Goal: Task Accomplishment & Management: Use online tool/utility

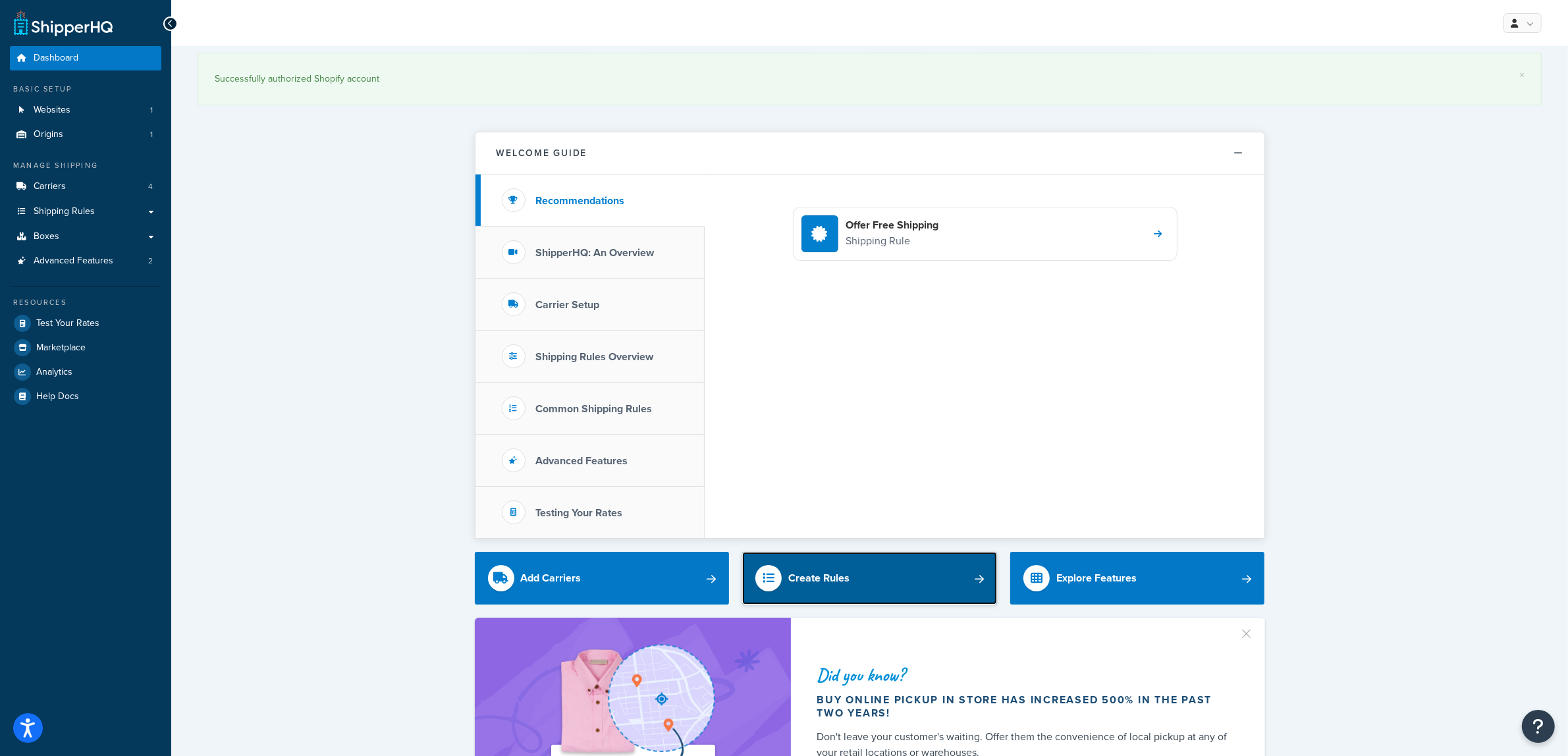
click at [804, 566] on link "Create Rules" at bounding box center [870, 578] width 255 height 53
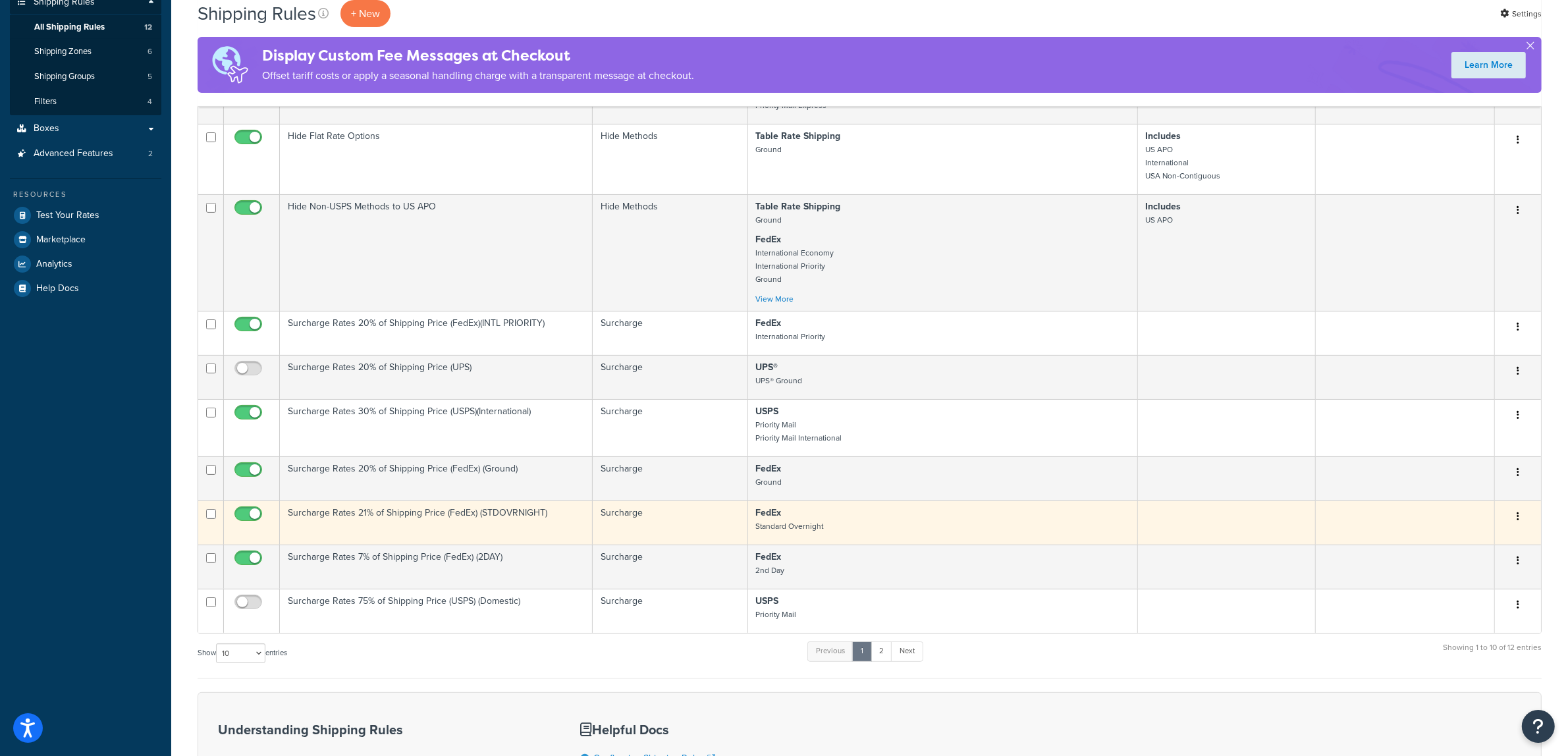
scroll to position [247, 0]
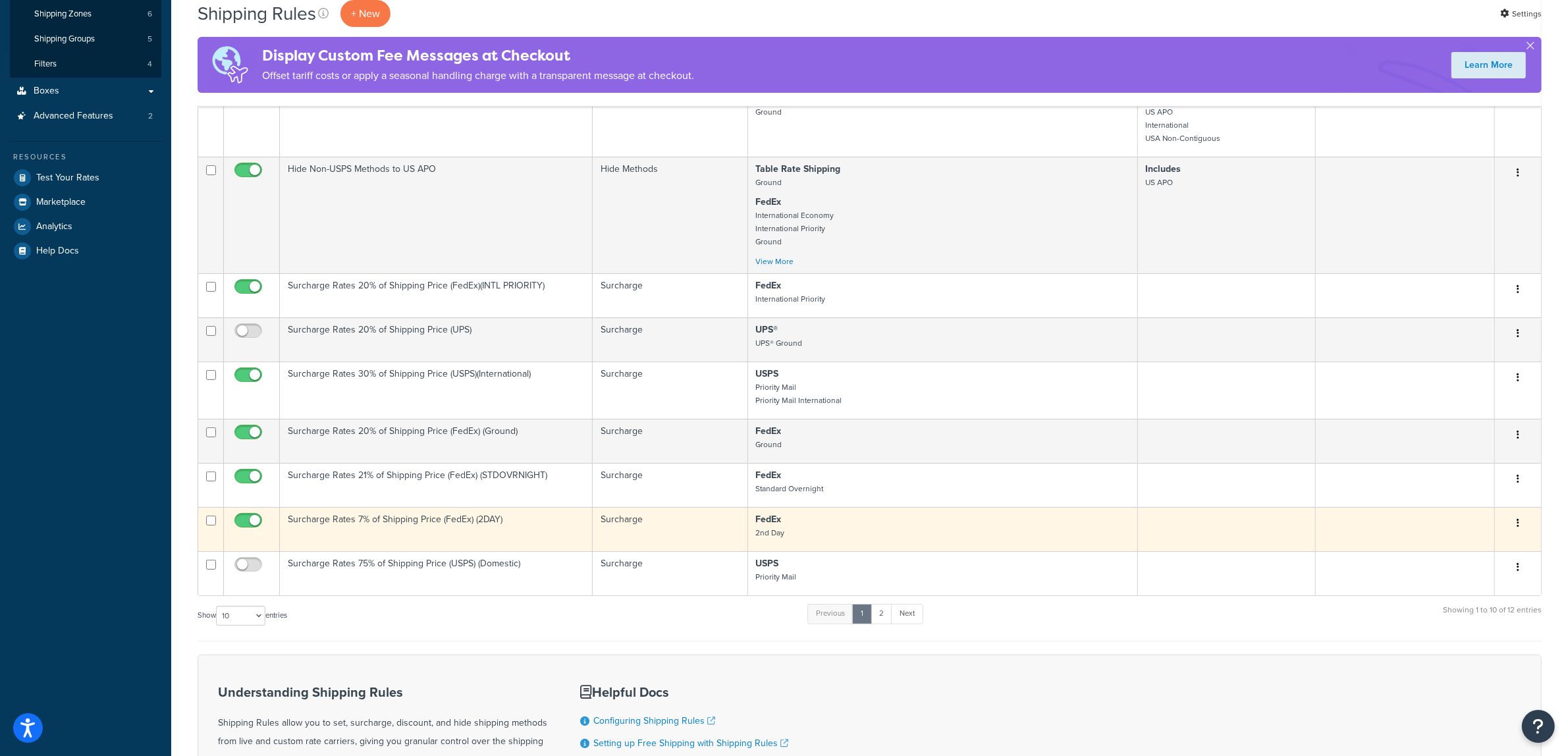
click at [1516, 528] on icon "button" at bounding box center [1518, 522] width 3 height 9
click at [1437, 552] on icon at bounding box center [1435, 548] width 9 height 9
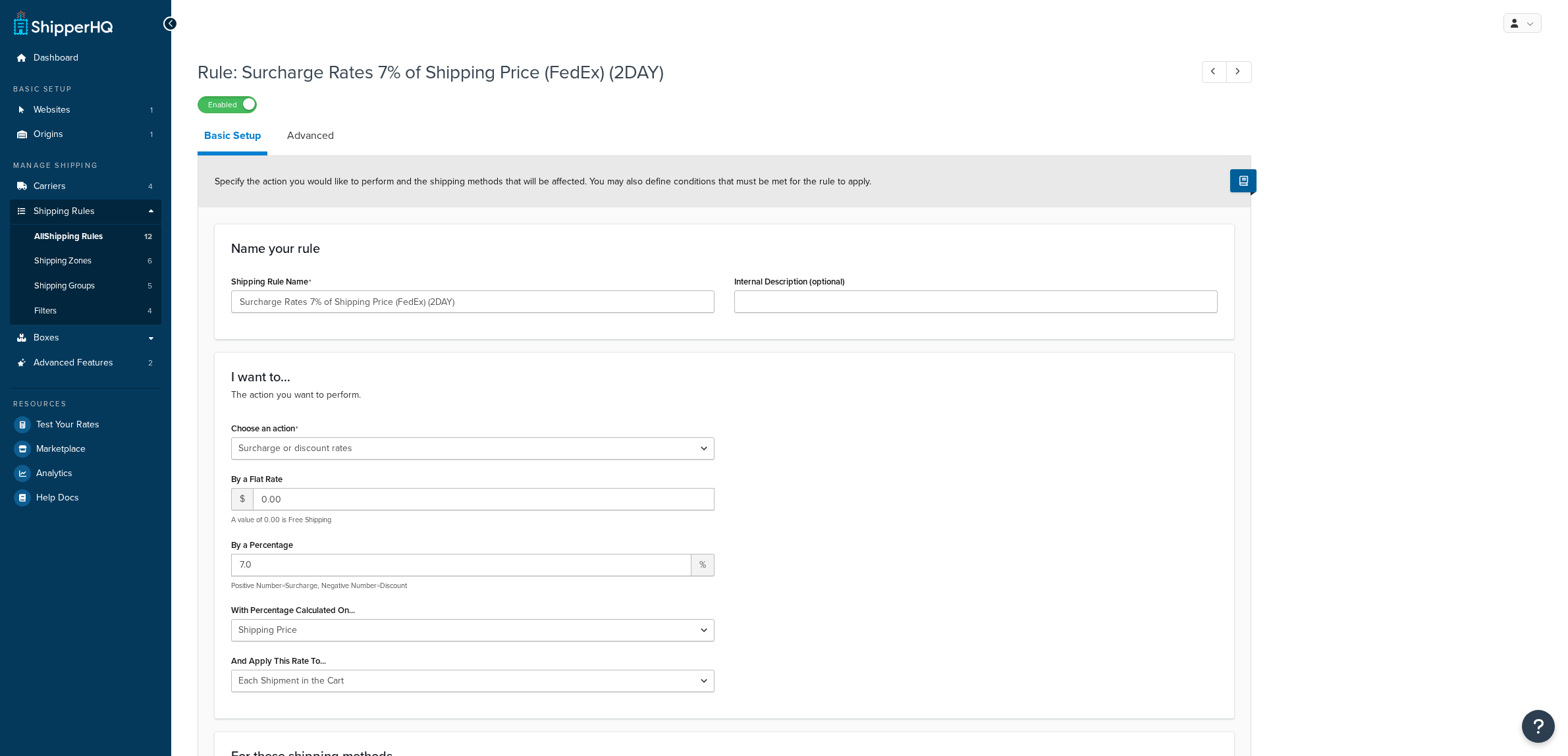
select select "SURCHARGE"
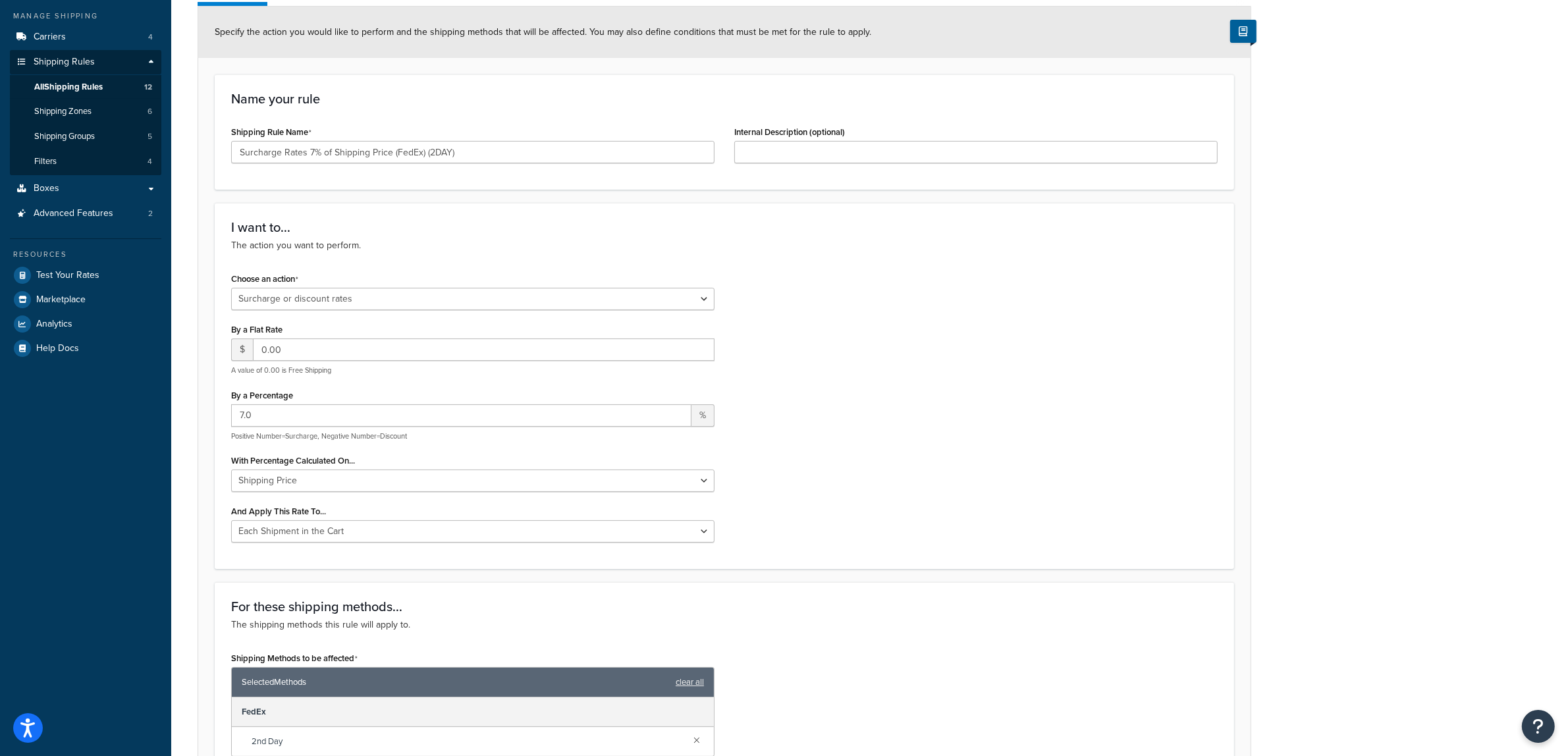
scroll to position [164, 0]
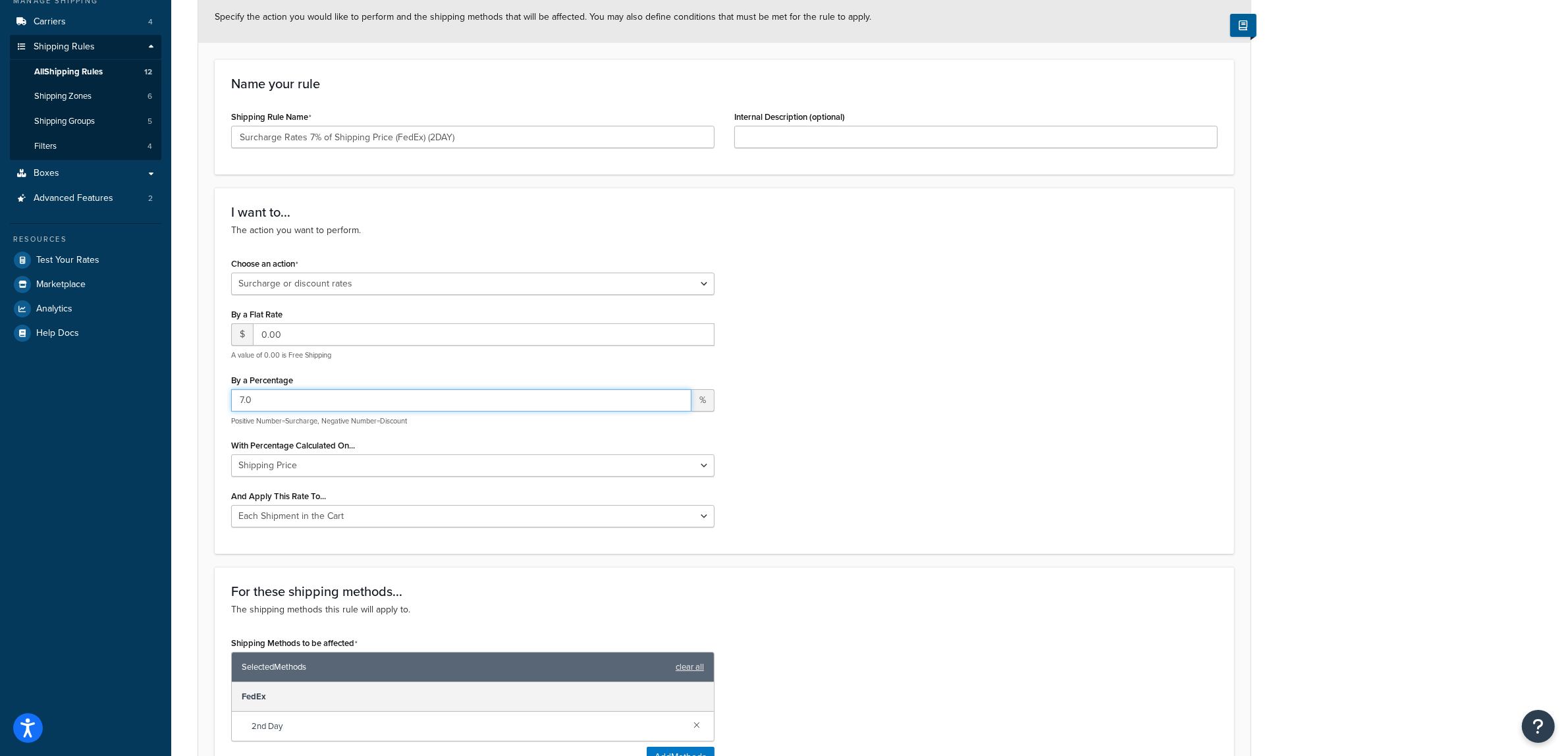
drag, startPoint x: 241, startPoint y: 396, endPoint x: 314, endPoint y: 445, distance: 87.9
click at [250, 403] on input "7.0" at bounding box center [461, 400] width 460 height 23
type input "20"
click at [1355, 396] on div "Rule: Surcharge Rates 7% of Shipping Price (FedEx) (2DAY) Enabled Basic Setup A…" at bounding box center [870, 602] width 1397 height 1429
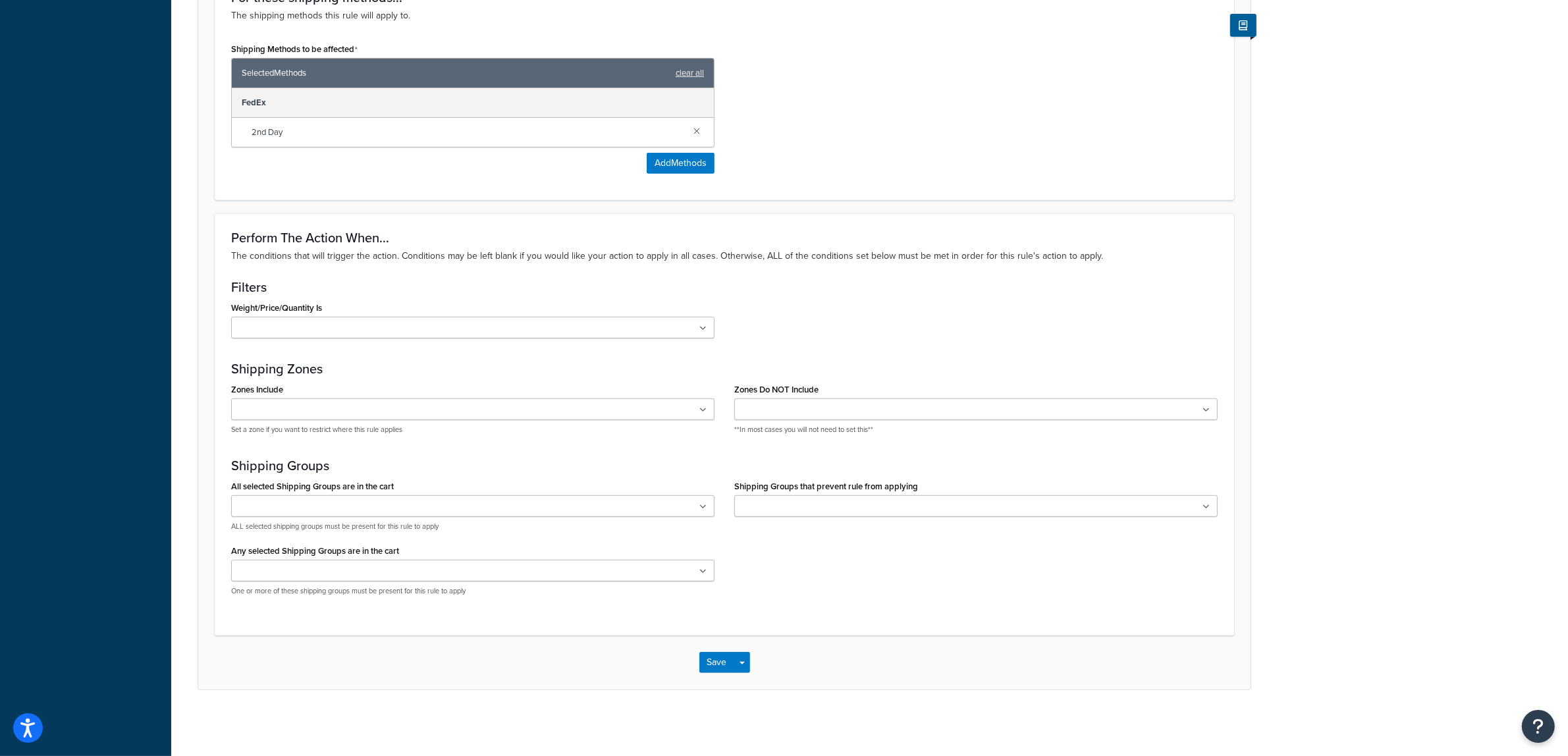
scroll to position [761, 0]
click at [718, 662] on button "Save" at bounding box center [718, 662] width 36 height 21
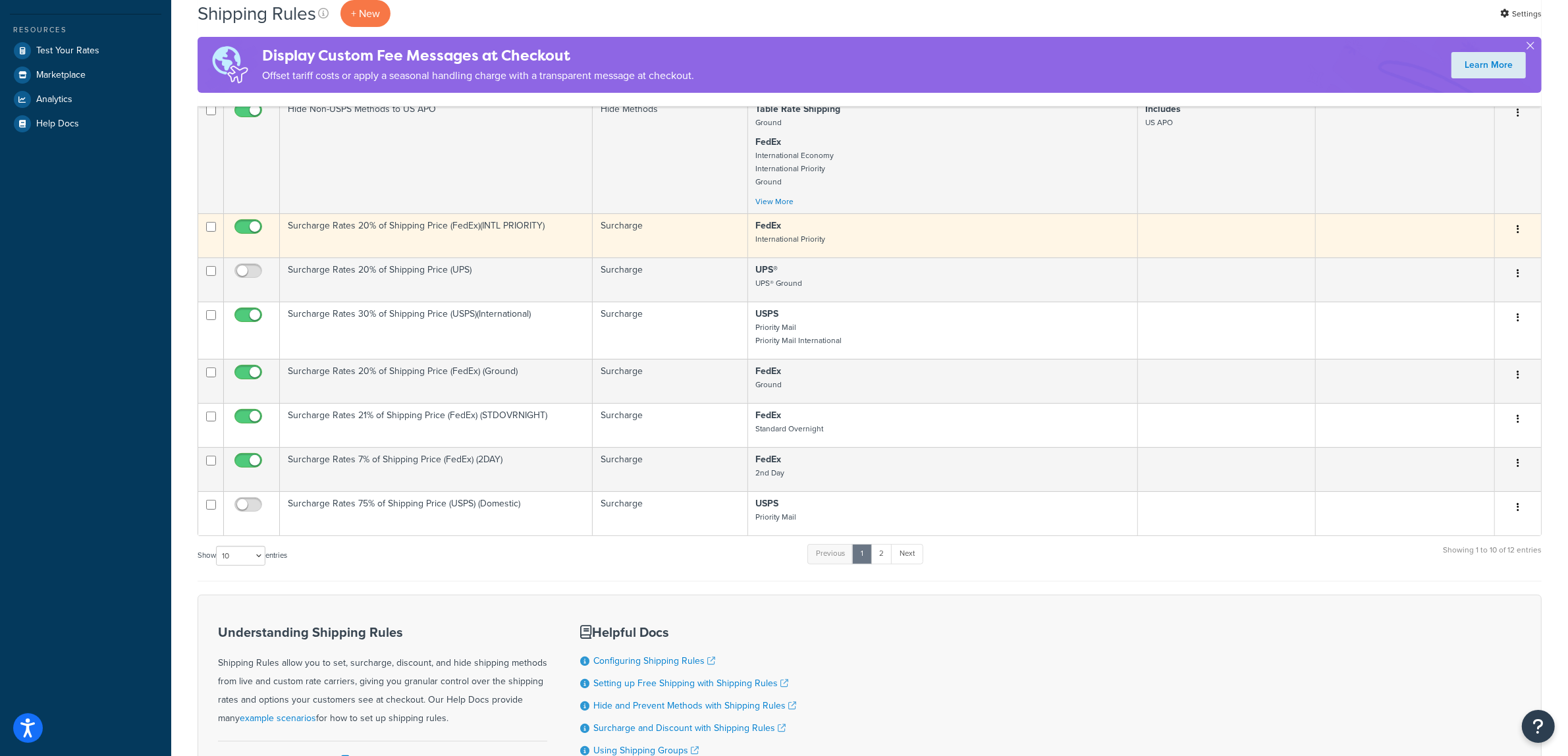
scroll to position [411, 0]
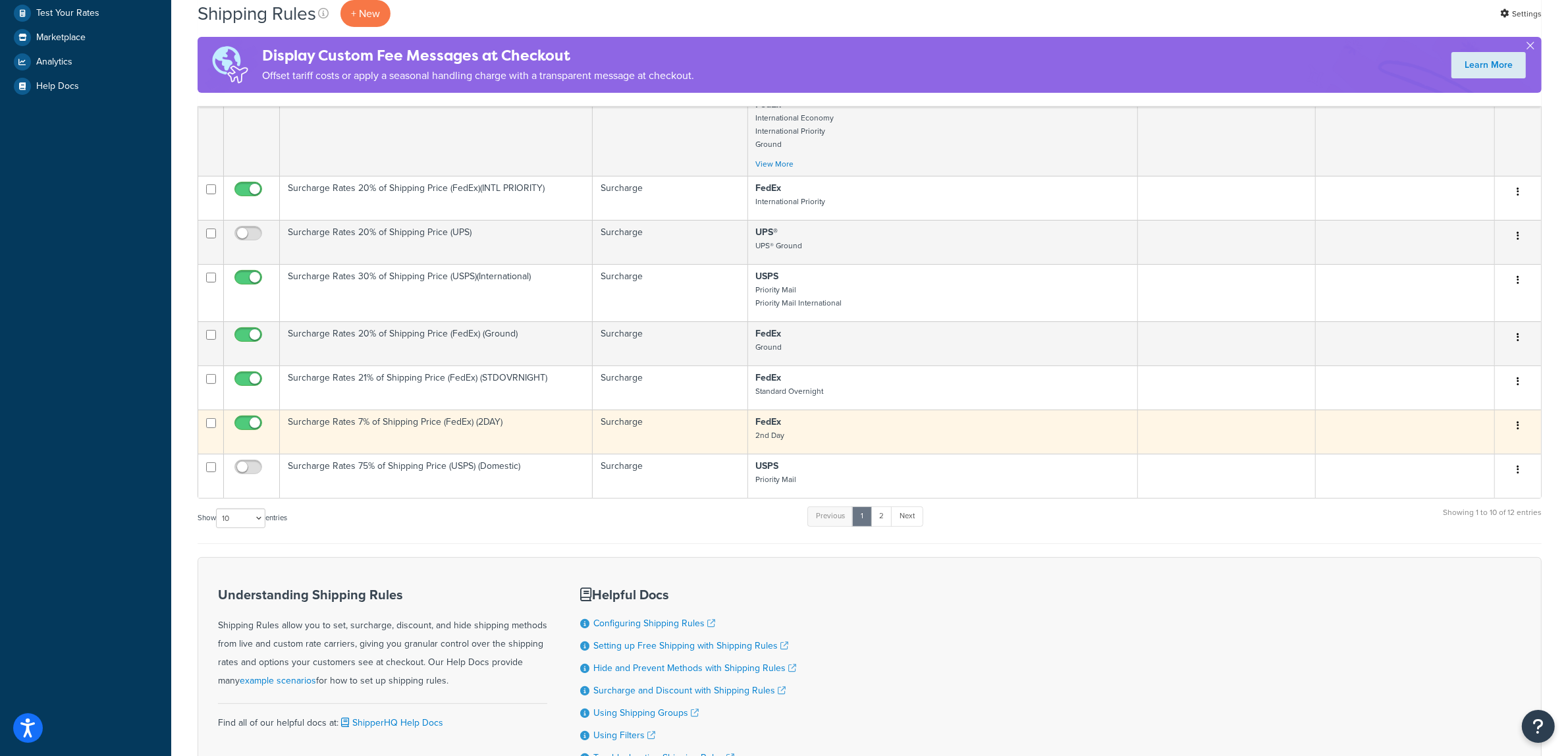
click at [361, 436] on td "Surcharge Rates 7% of Shipping Price (FedEx) (2DAY)" at bounding box center [436, 431] width 313 height 44
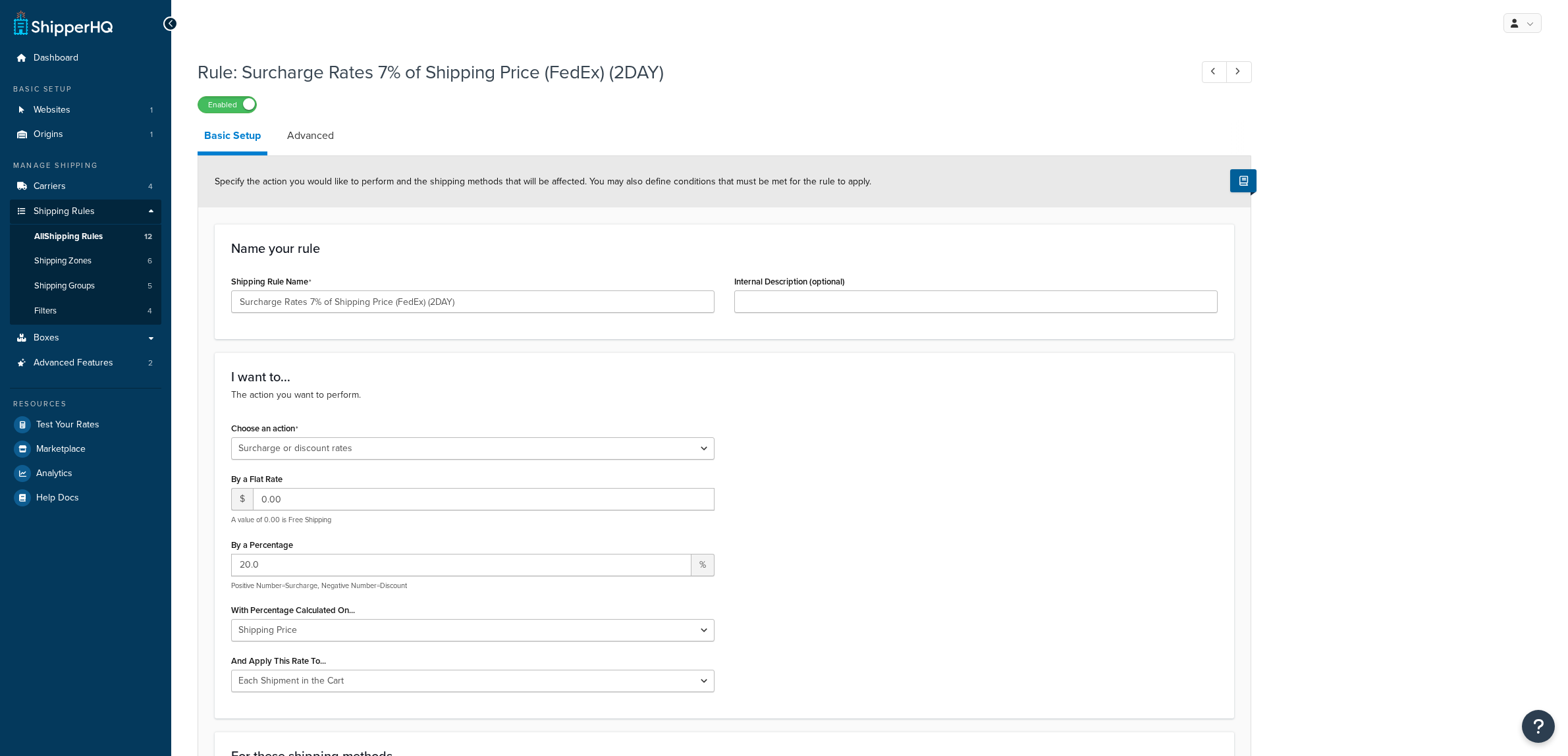
select select "SURCHARGE"
drag, startPoint x: 311, startPoint y: 305, endPoint x: 369, endPoint y: 333, distance: 64.4
click at [311, 305] on input "Surcharge Rates 7% of Shipping Price (FedEx) (2DAY)" at bounding box center [473, 301] width 484 height 23
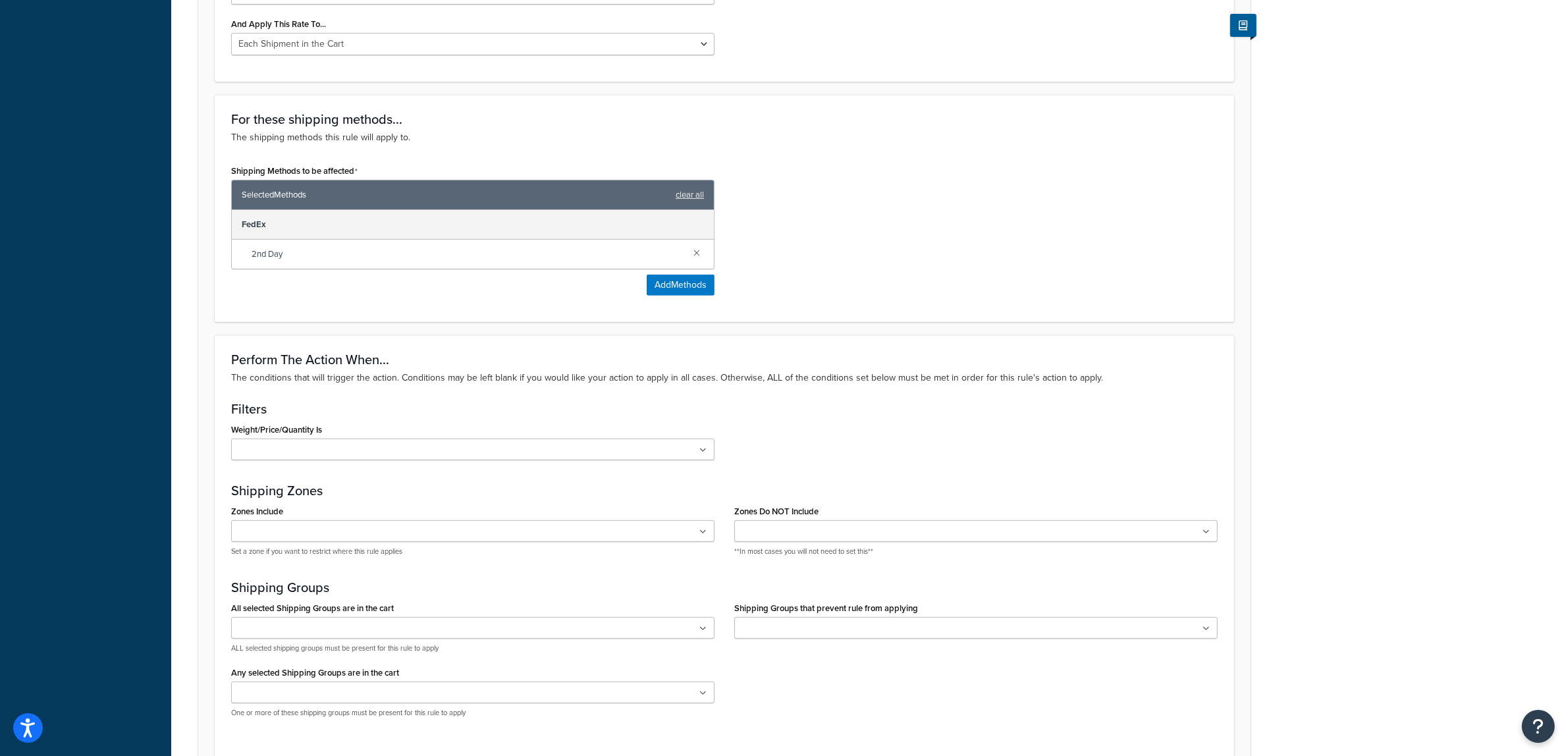
scroll to position [761, 0]
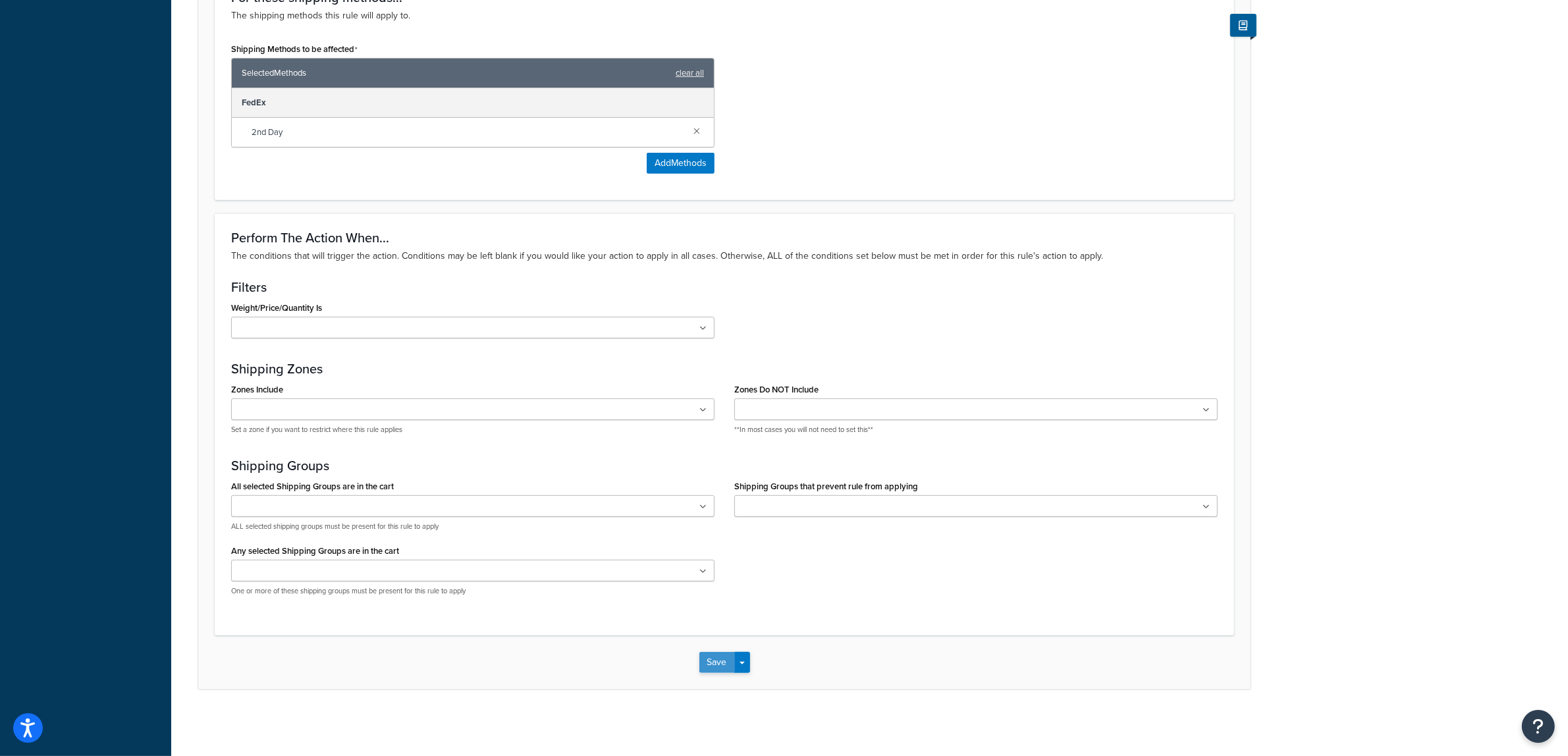
type input "Surcharge Rates 20% of Shipping Price (FedEx) (2DAY)"
click at [715, 664] on button "Save" at bounding box center [718, 662] width 36 height 21
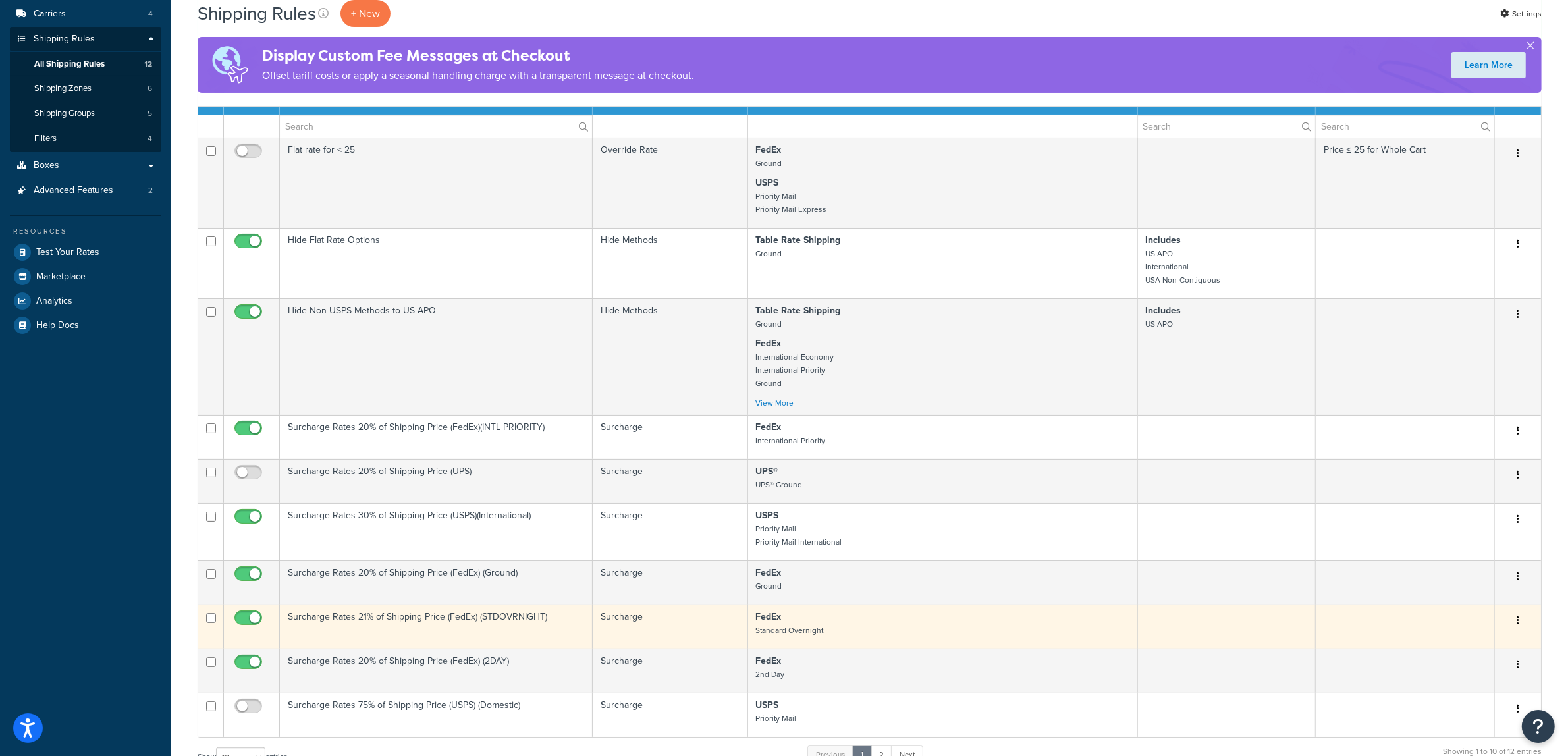
scroll to position [411, 0]
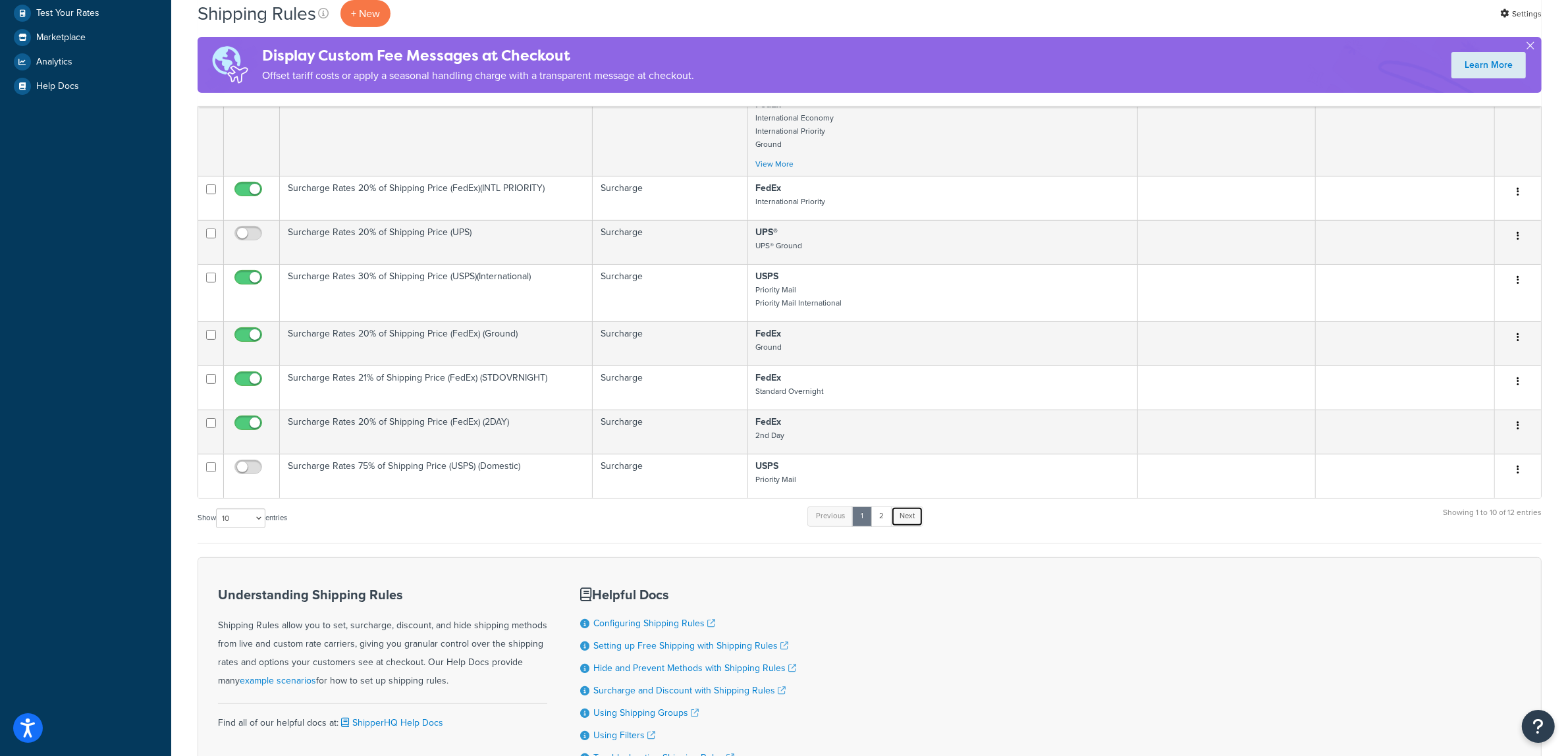
click at [913, 526] on link "Next" at bounding box center [907, 516] width 32 height 20
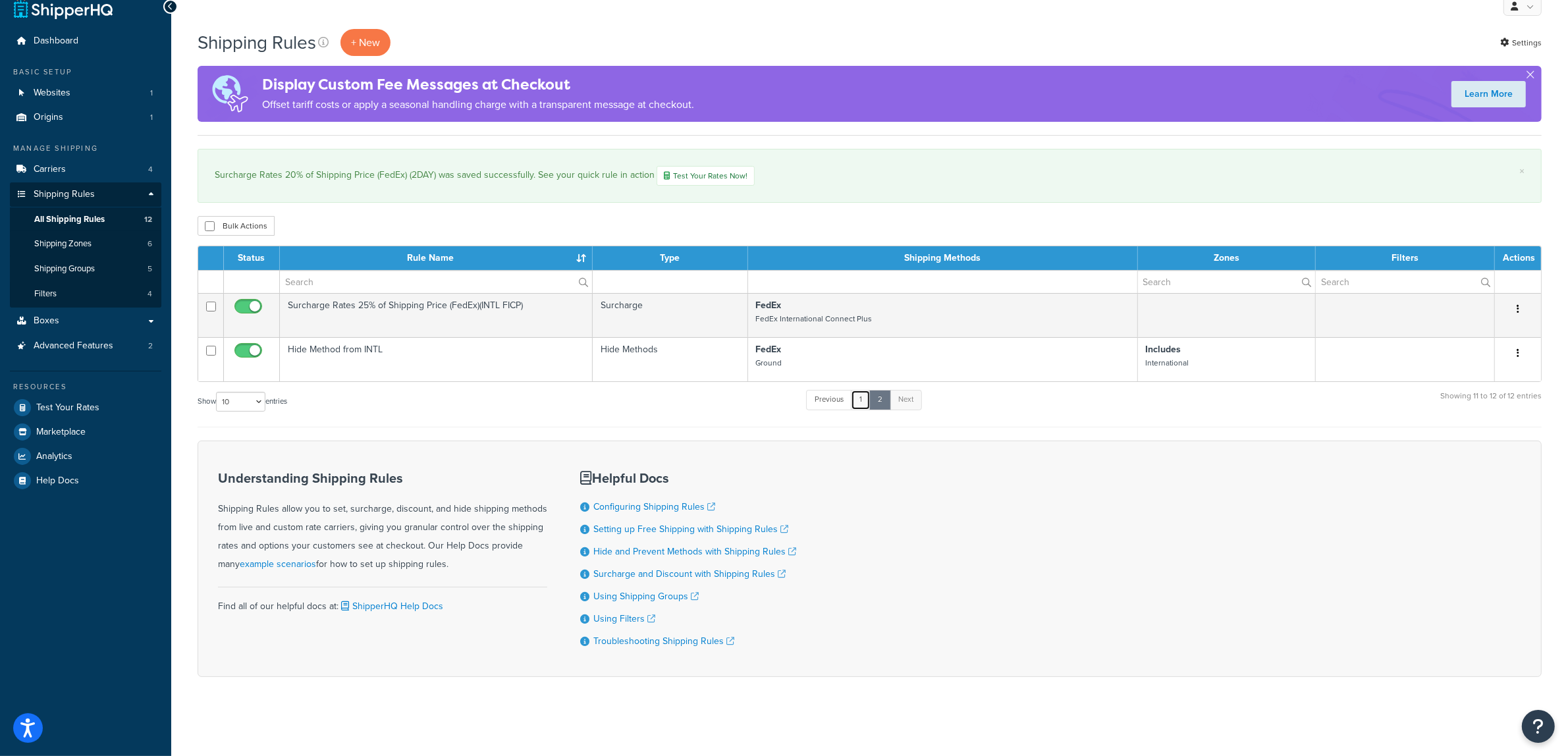
click at [863, 403] on link "1" at bounding box center [861, 400] width 20 height 20
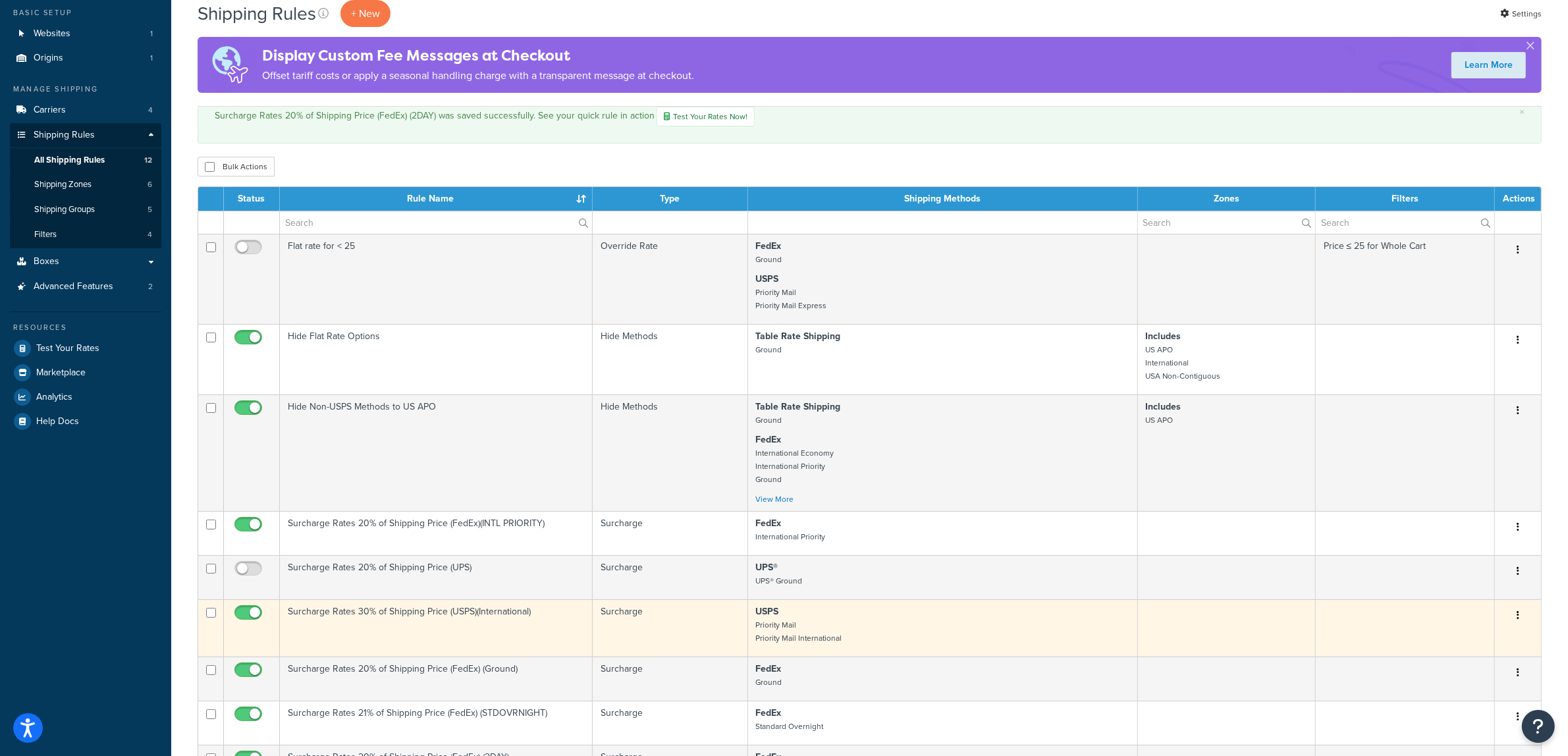
scroll to position [47, 0]
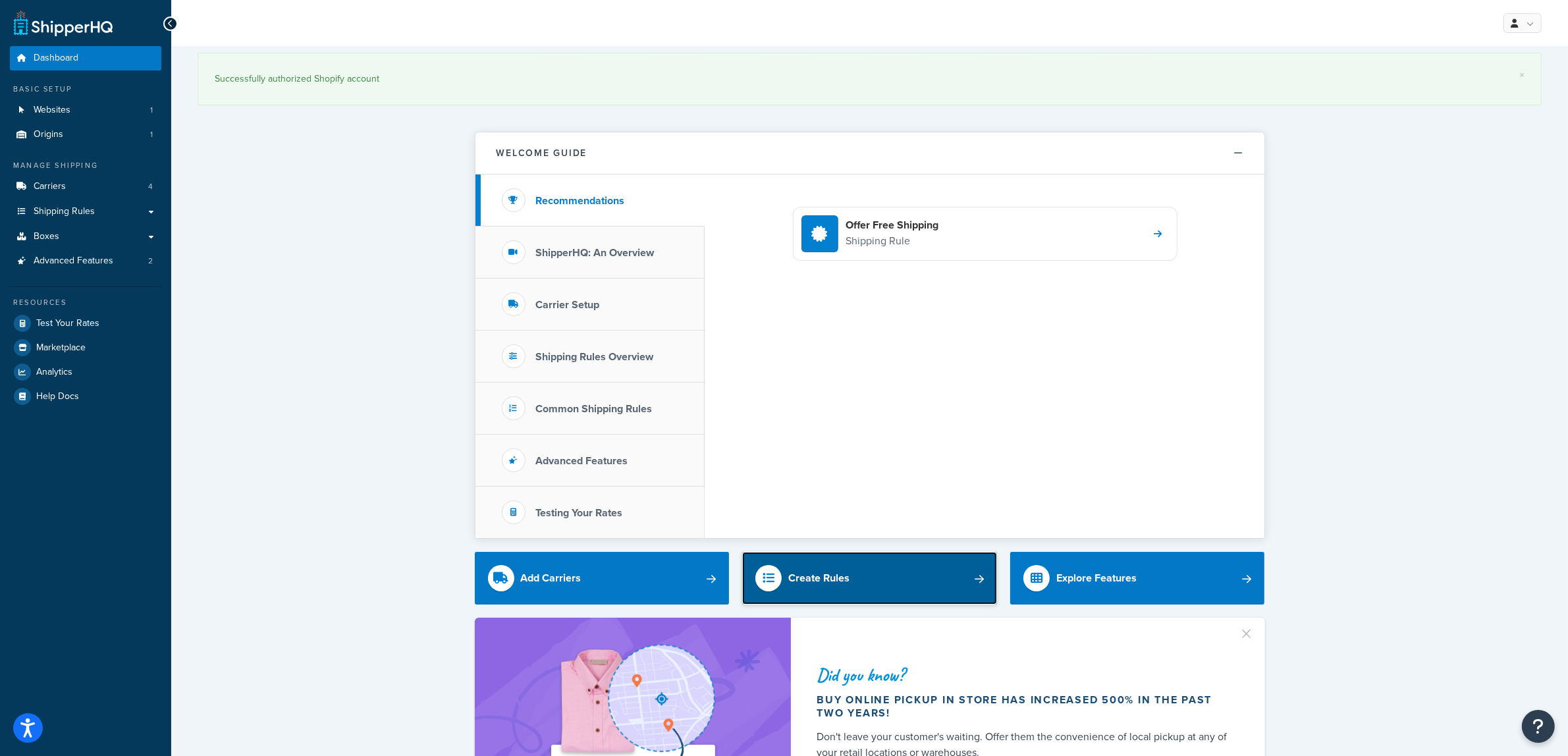
click at [821, 581] on div "Create Rules" at bounding box center [819, 578] width 61 height 19
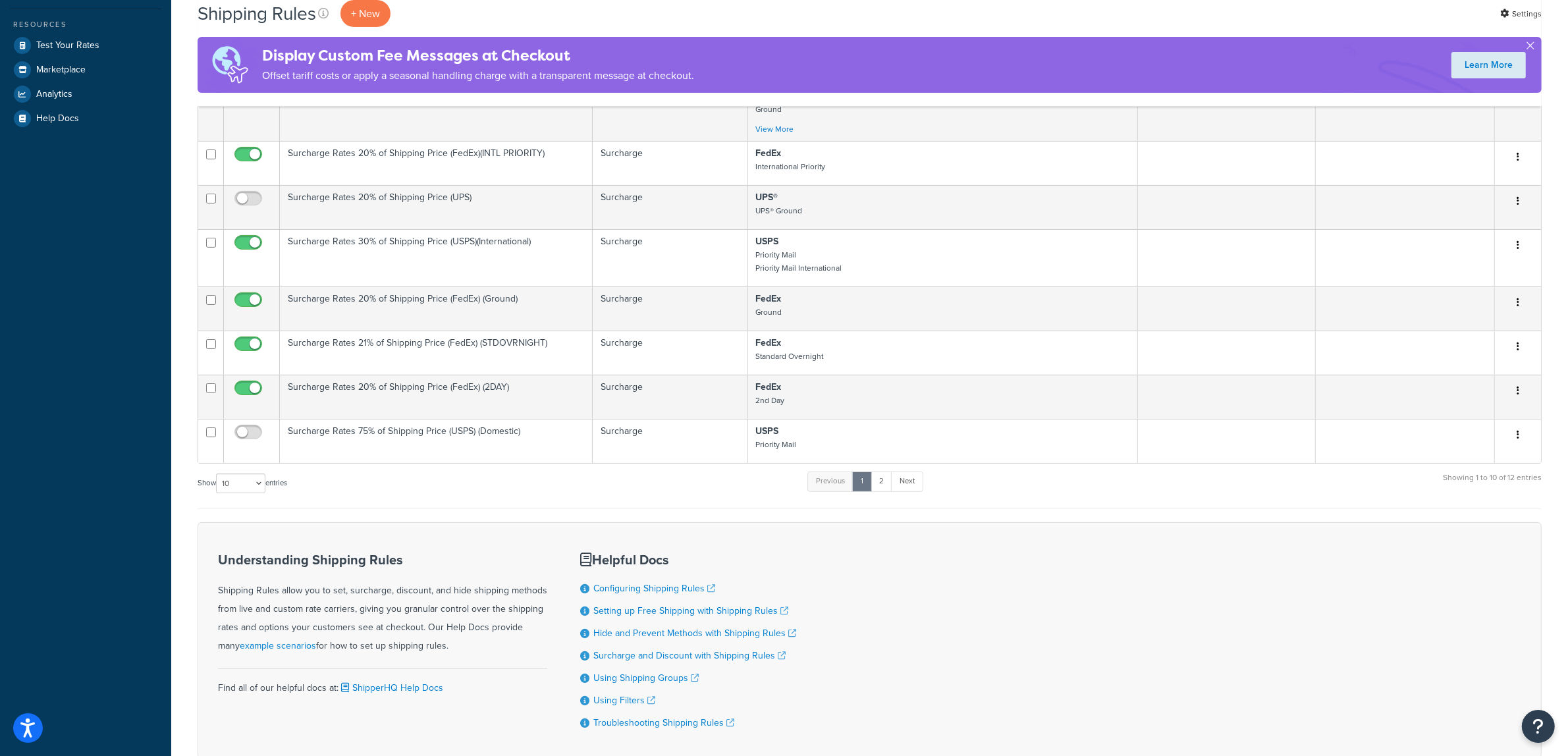
scroll to position [411, 0]
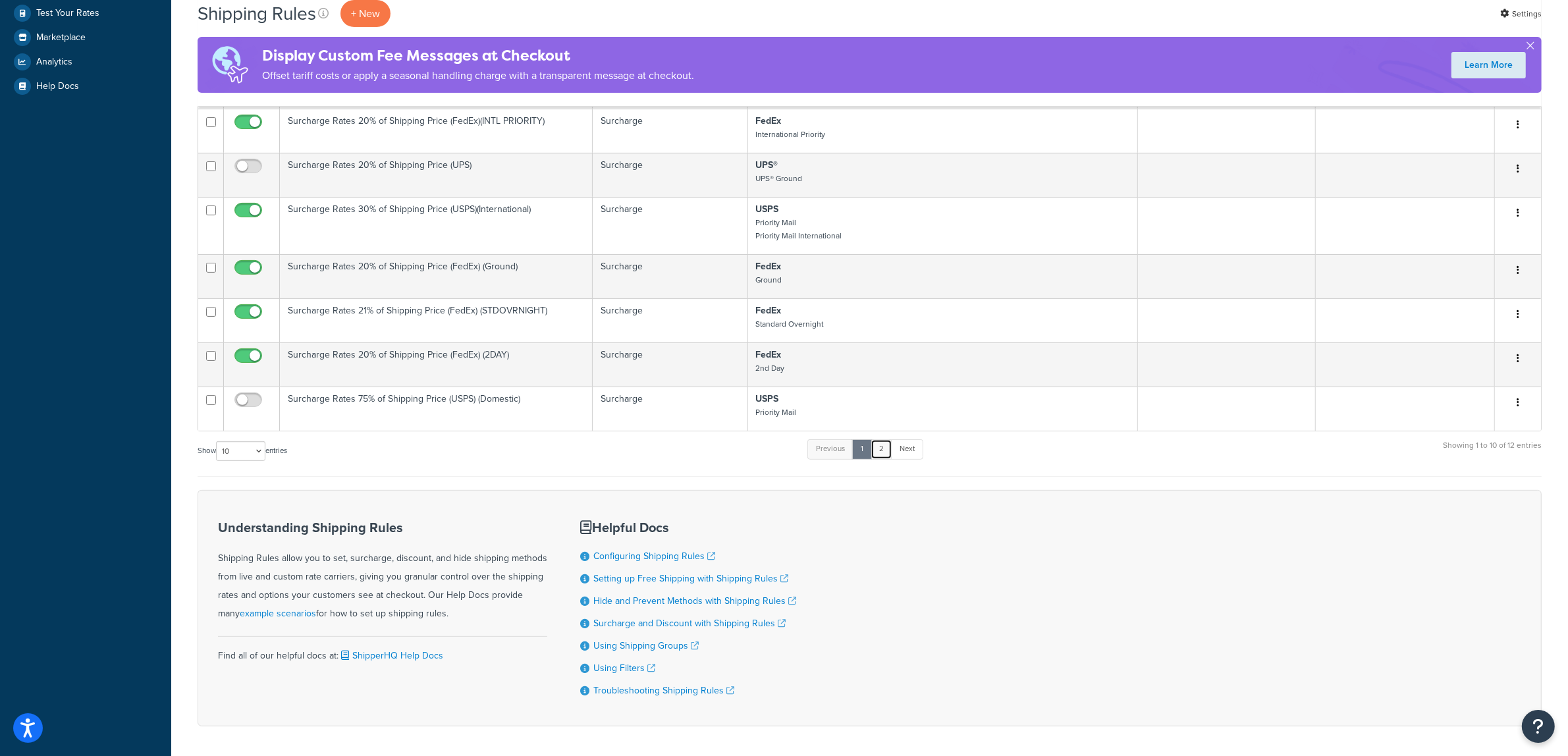
click at [885, 459] on link "2" at bounding box center [881, 449] width 22 height 20
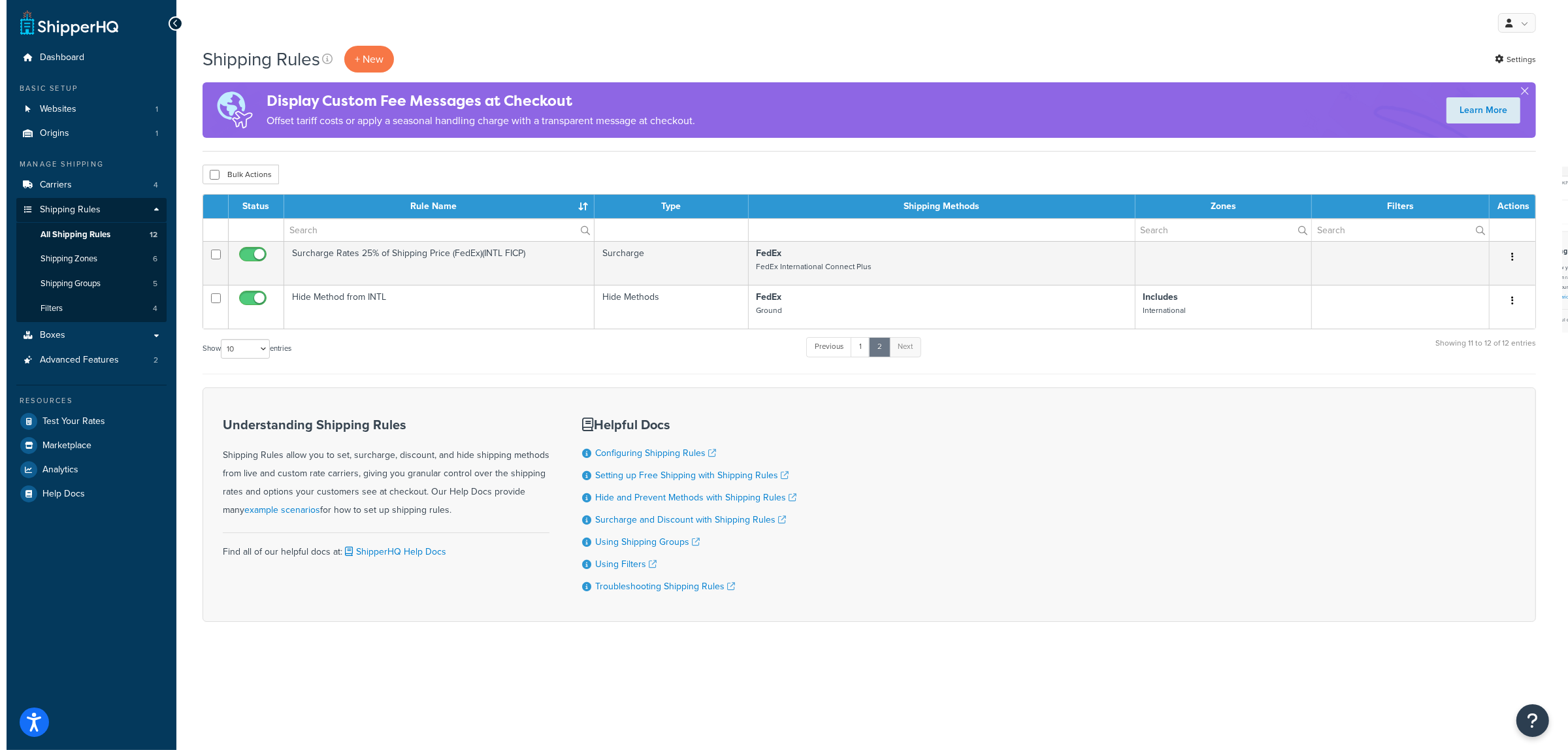
scroll to position [0, 0]
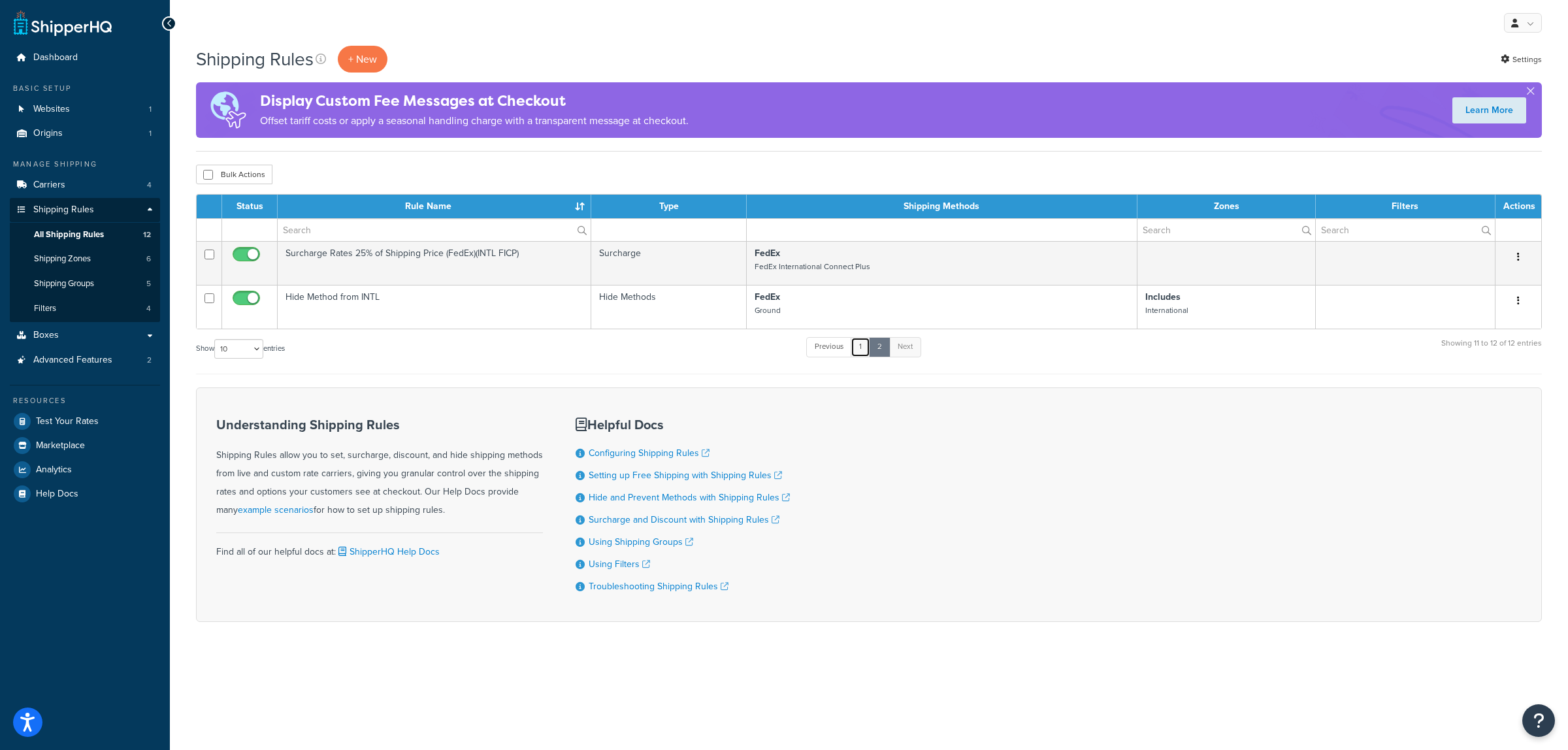
click at [863, 349] on link "1" at bounding box center [860, 347] width 20 height 20
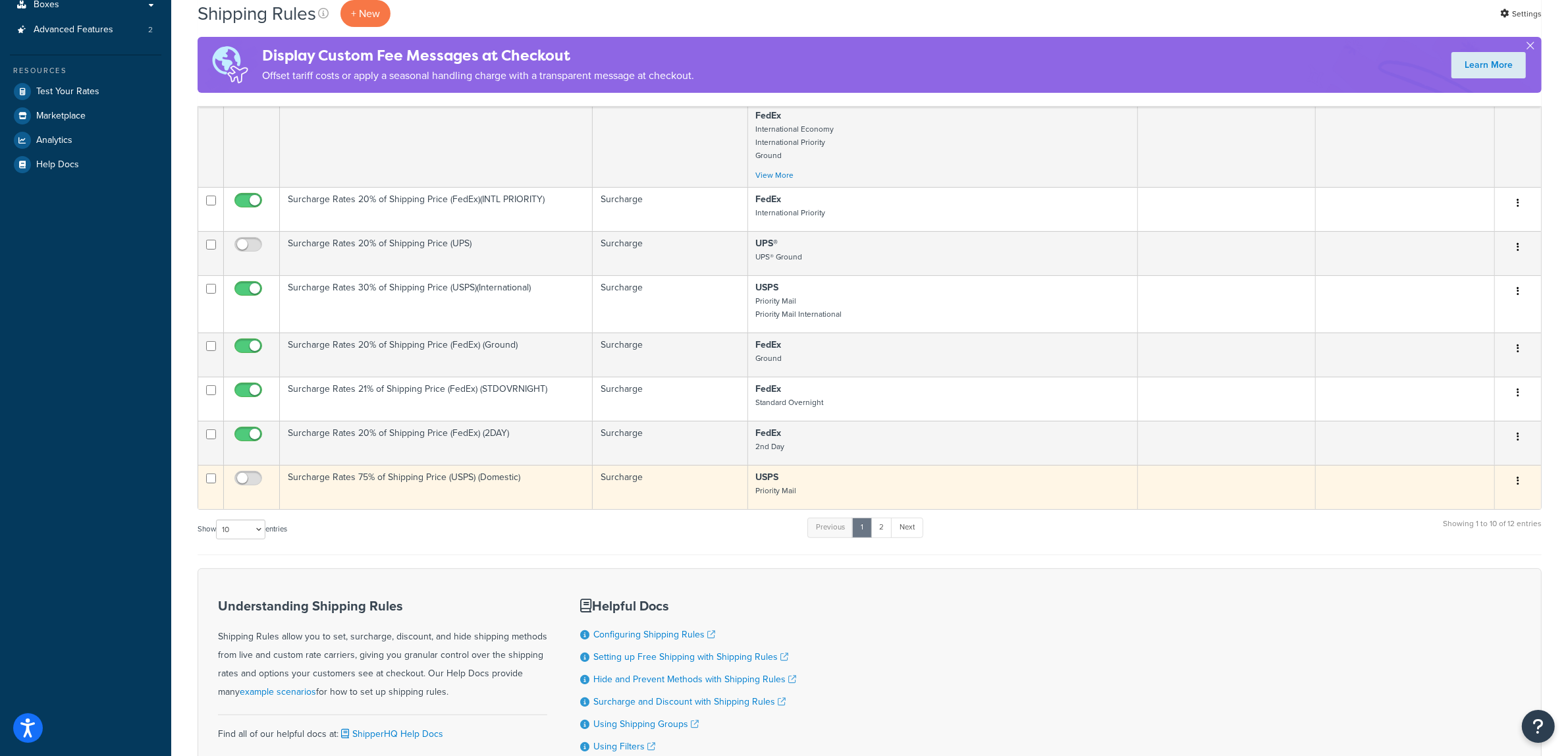
scroll to position [308, 0]
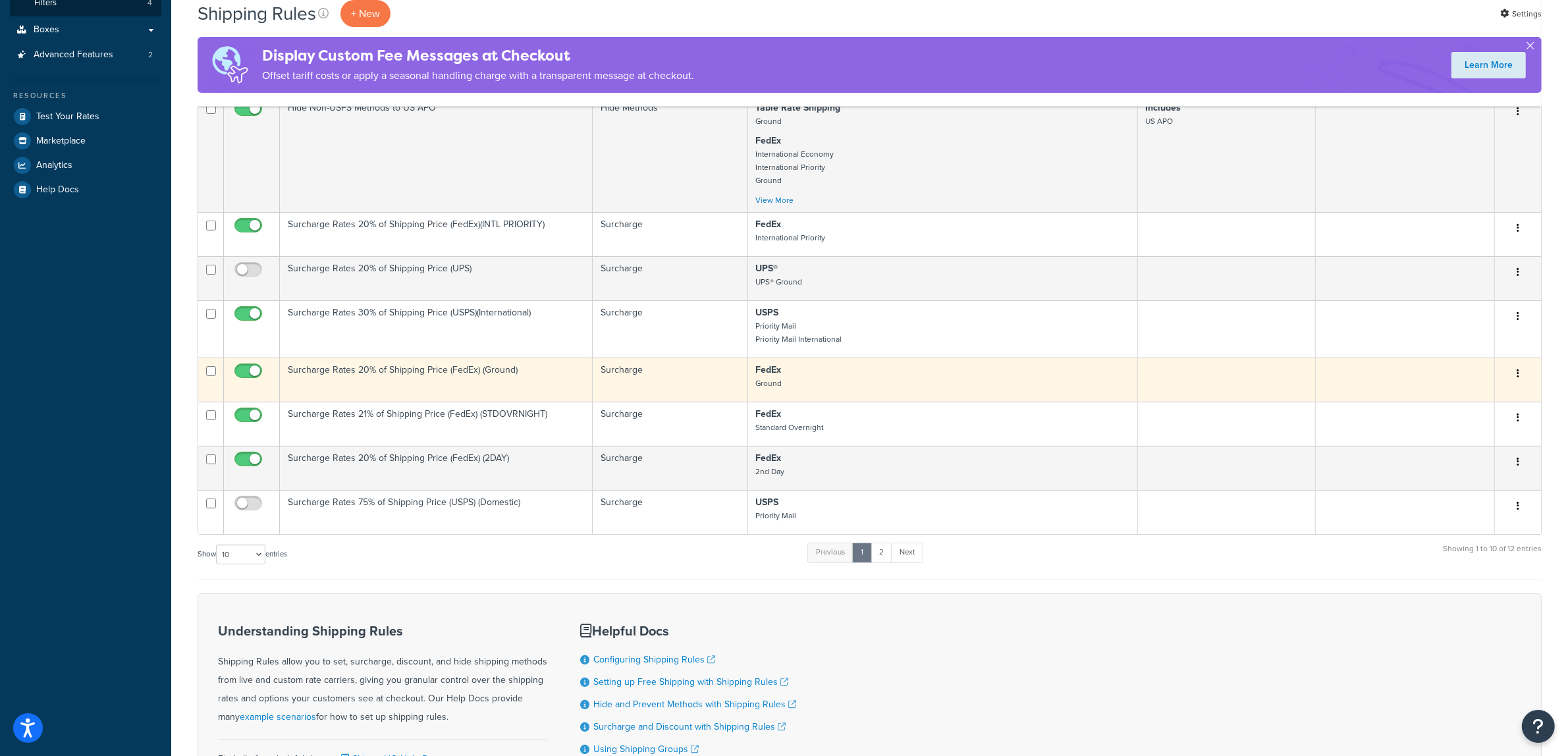
click at [377, 378] on td "Surcharge Rates 20% of Shipping Price (FedEx) (Ground)" at bounding box center [436, 380] width 313 height 44
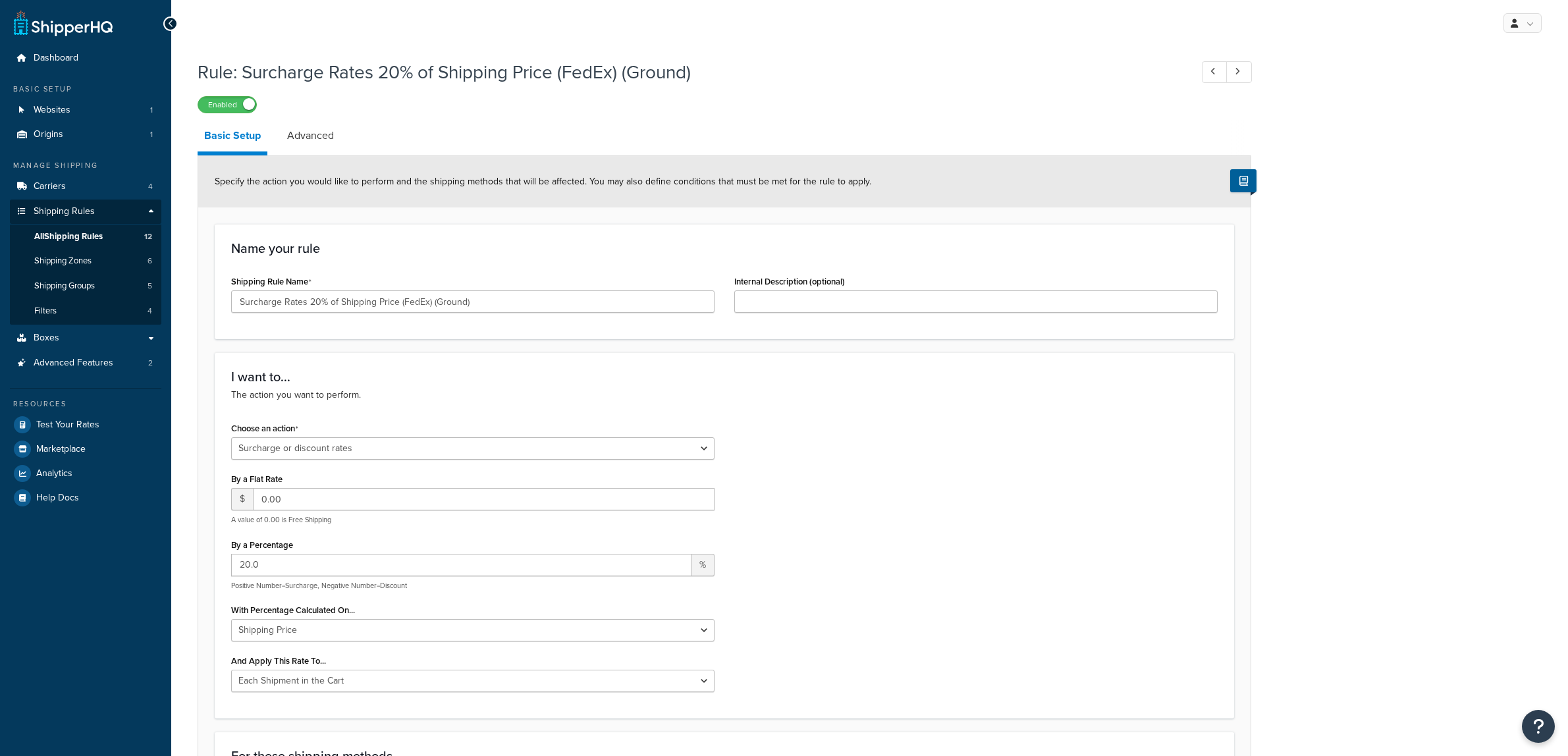
select select "SURCHARGE"
click at [70, 264] on span "Shipping Zones" at bounding box center [63, 261] width 57 height 11
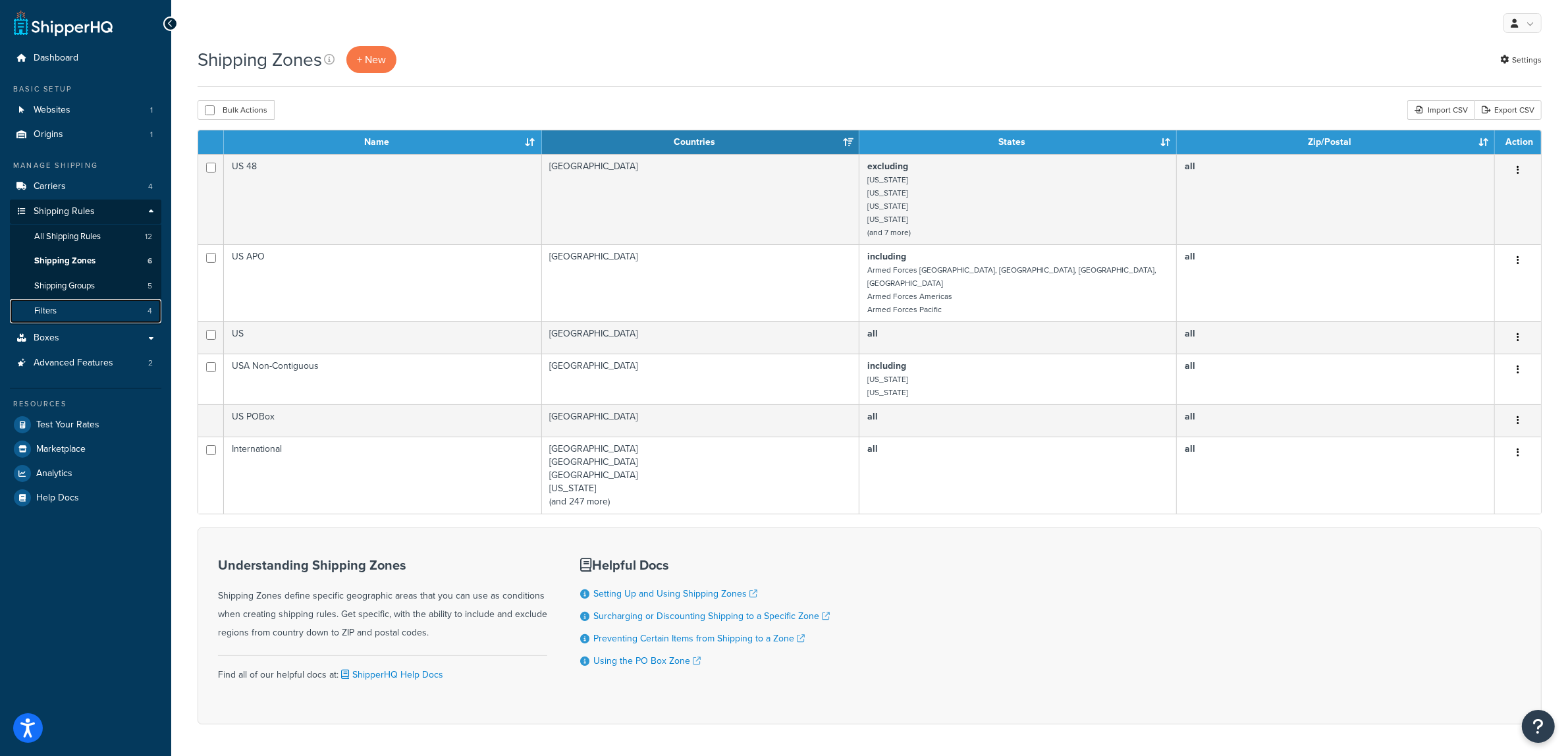
click at [61, 308] on link "Filters 4" at bounding box center [85, 311] width 151 height 24
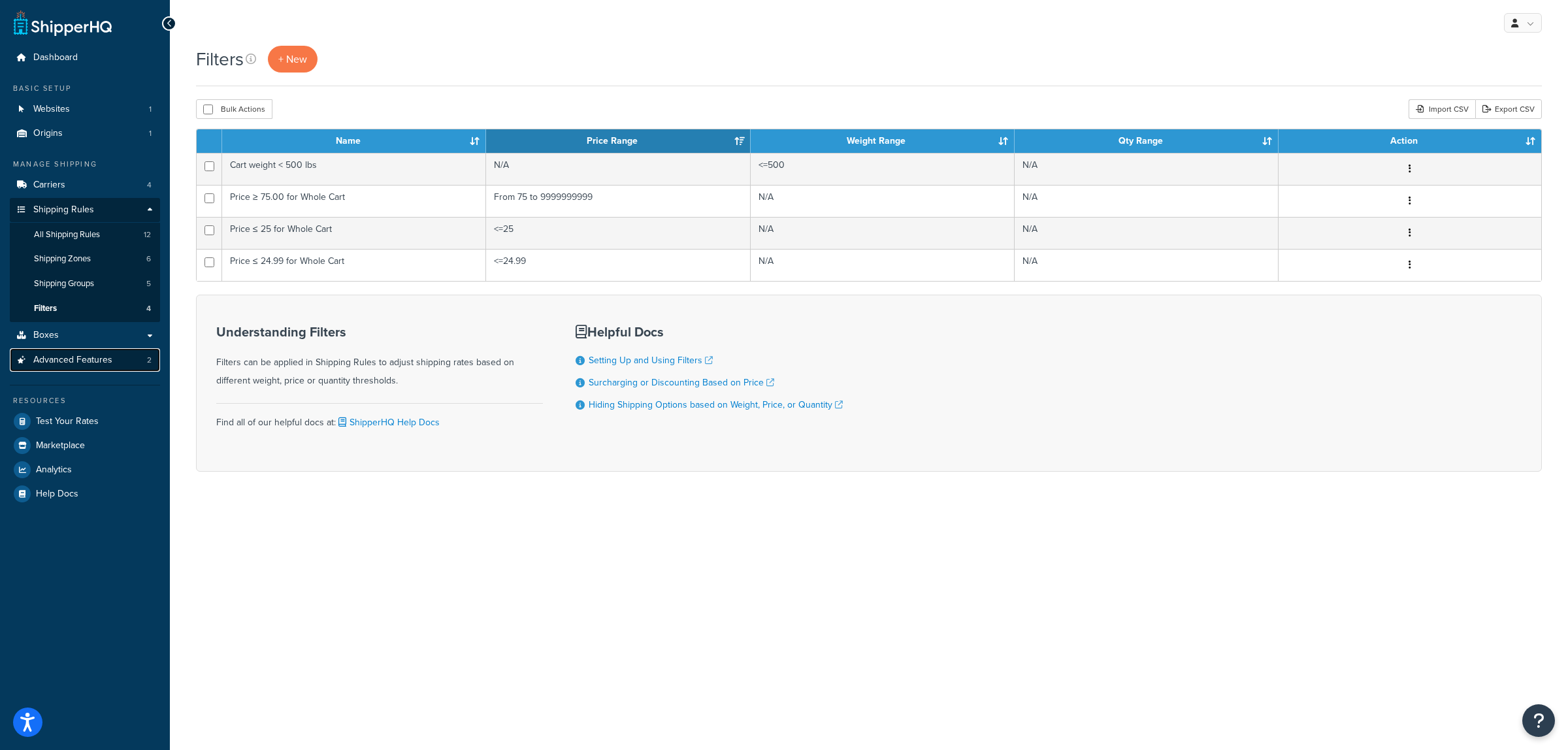
click at [76, 363] on span "Advanced Features" at bounding box center [73, 360] width 79 height 11
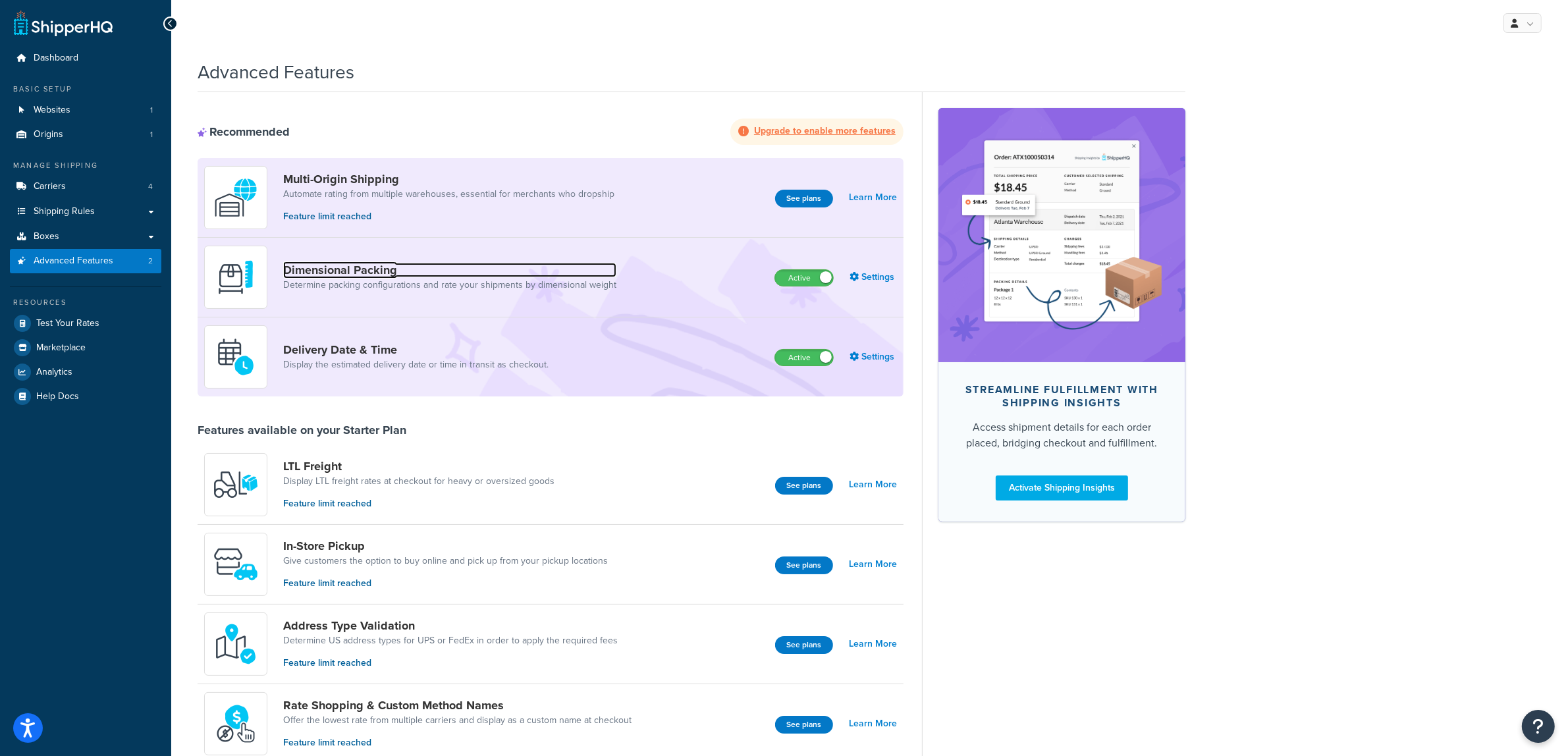
click at [341, 273] on link "Dimensional Packing" at bounding box center [450, 270] width 333 height 14
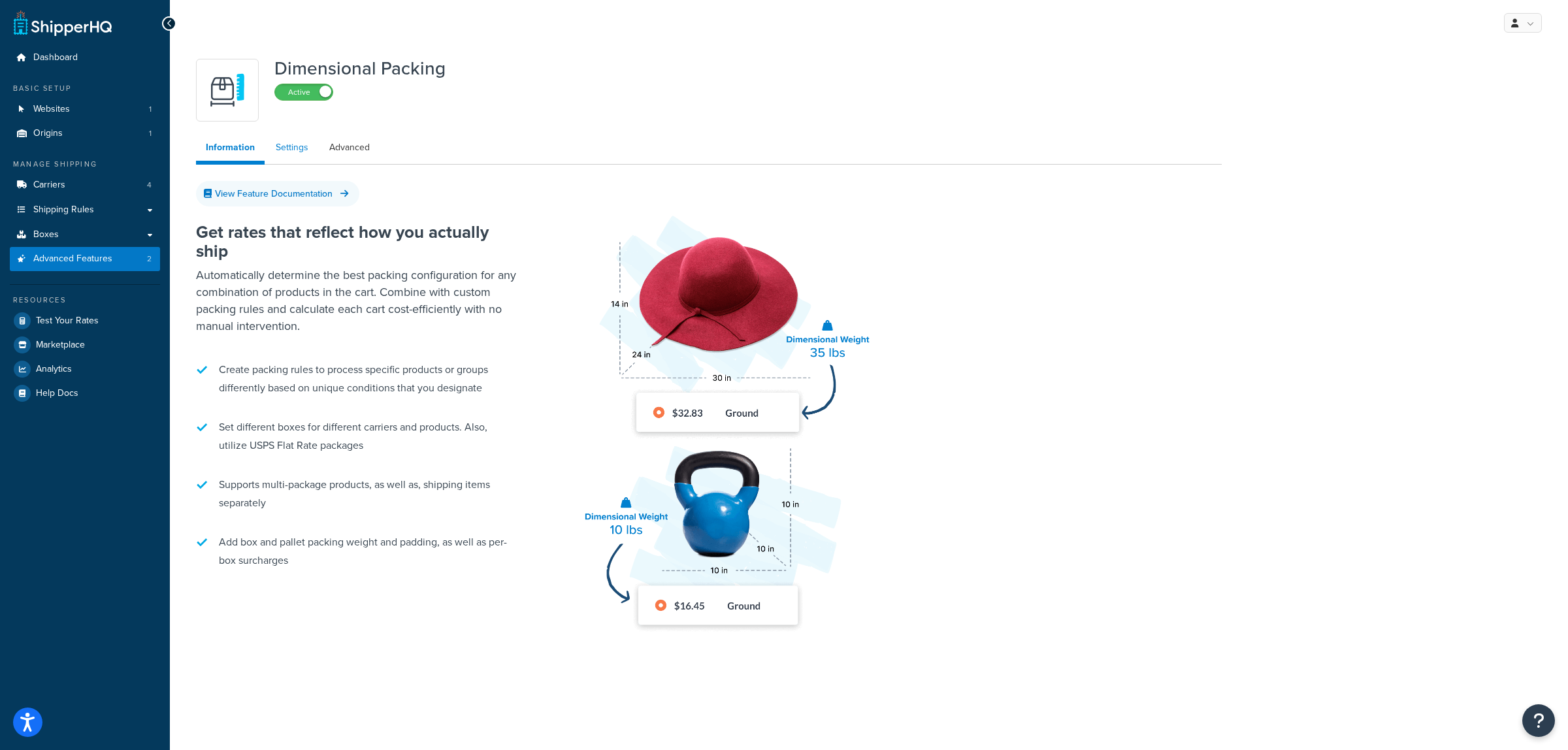
click at [289, 148] on link "Settings" at bounding box center [292, 147] width 53 height 26
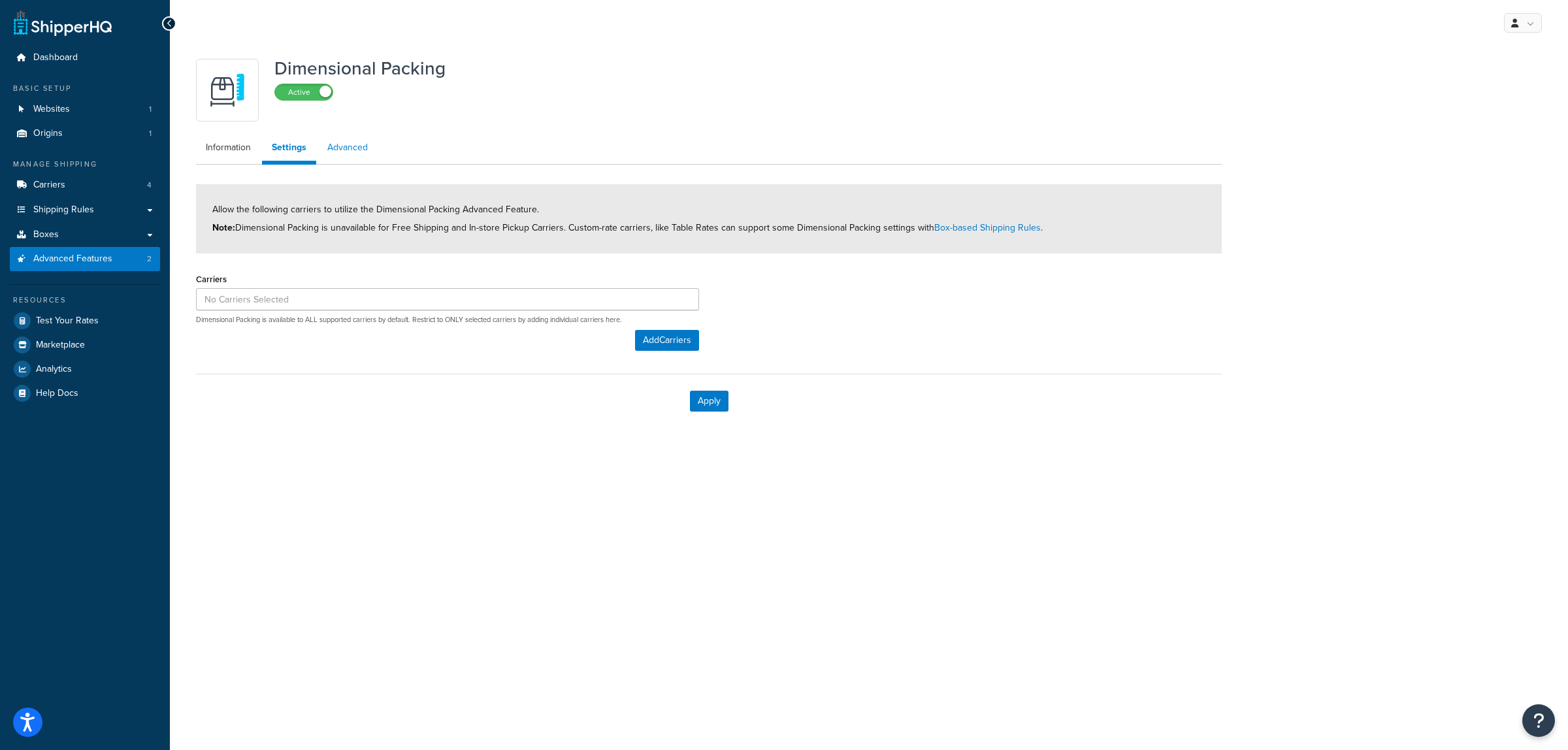
click at [356, 147] on link "Advanced" at bounding box center [347, 147] width 60 height 26
select select "false"
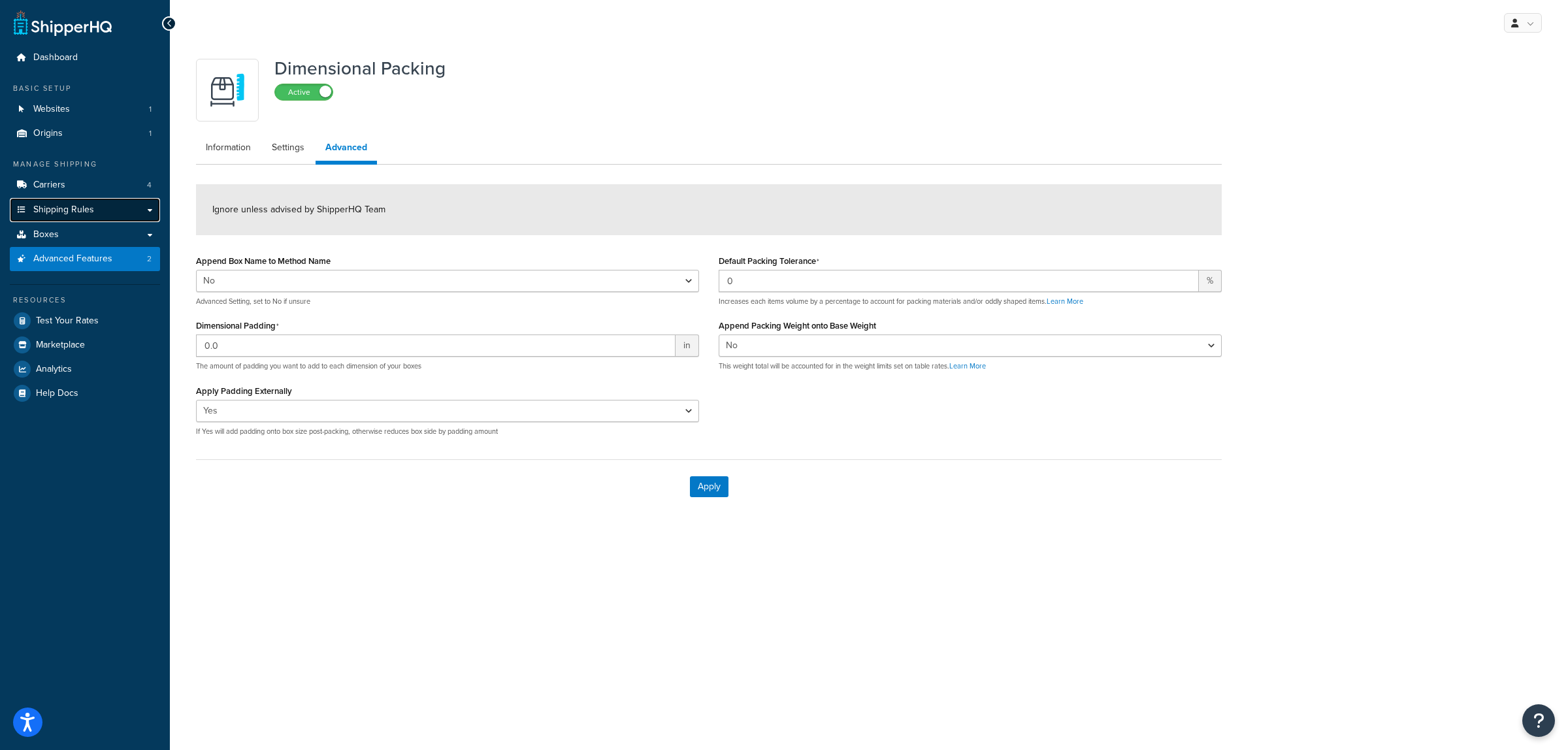
click at [60, 213] on span "Shipping Rules" at bounding box center [63, 210] width 61 height 11
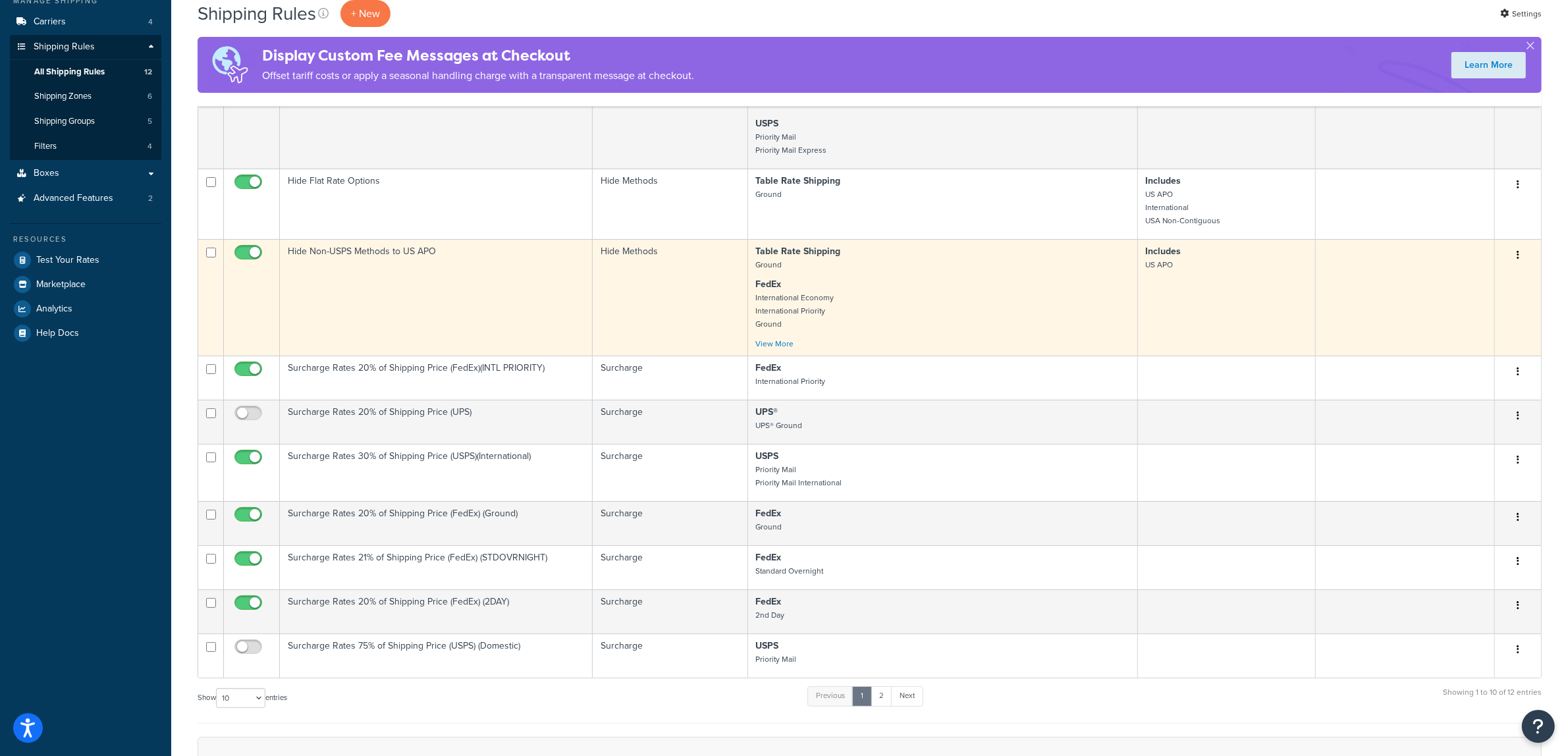
scroll to position [247, 0]
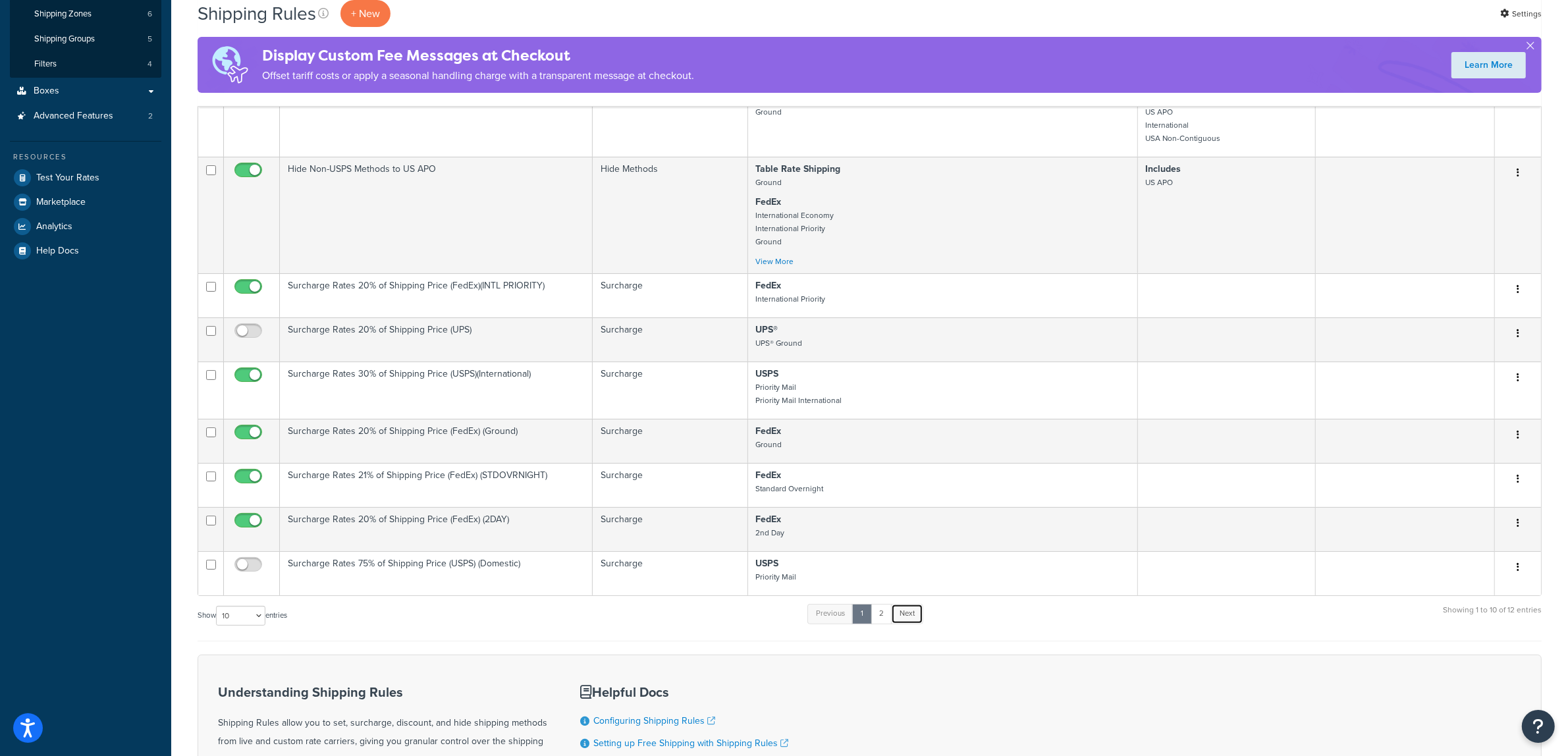
click at [913, 623] on link "Next" at bounding box center [907, 614] width 32 height 20
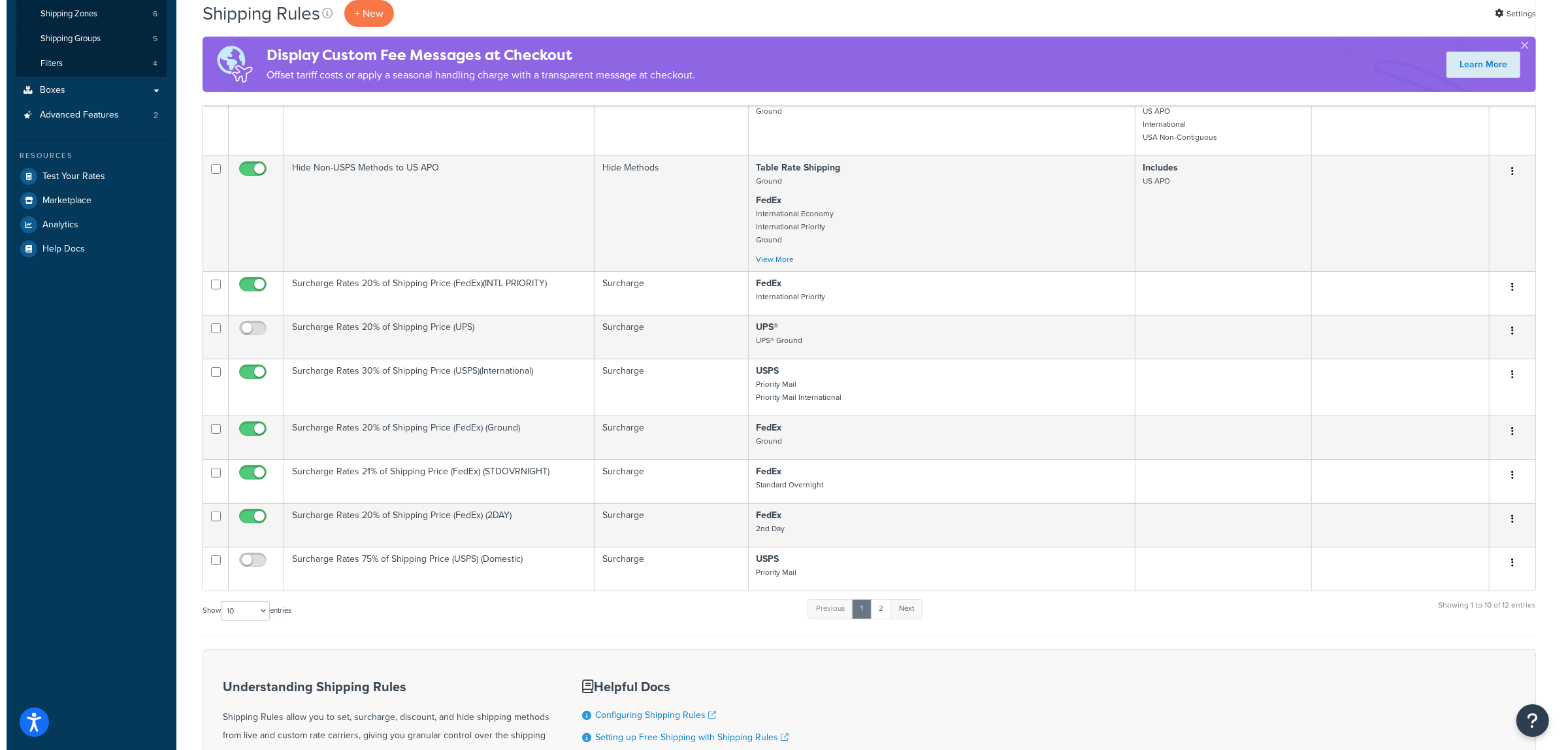
scroll to position [0, 0]
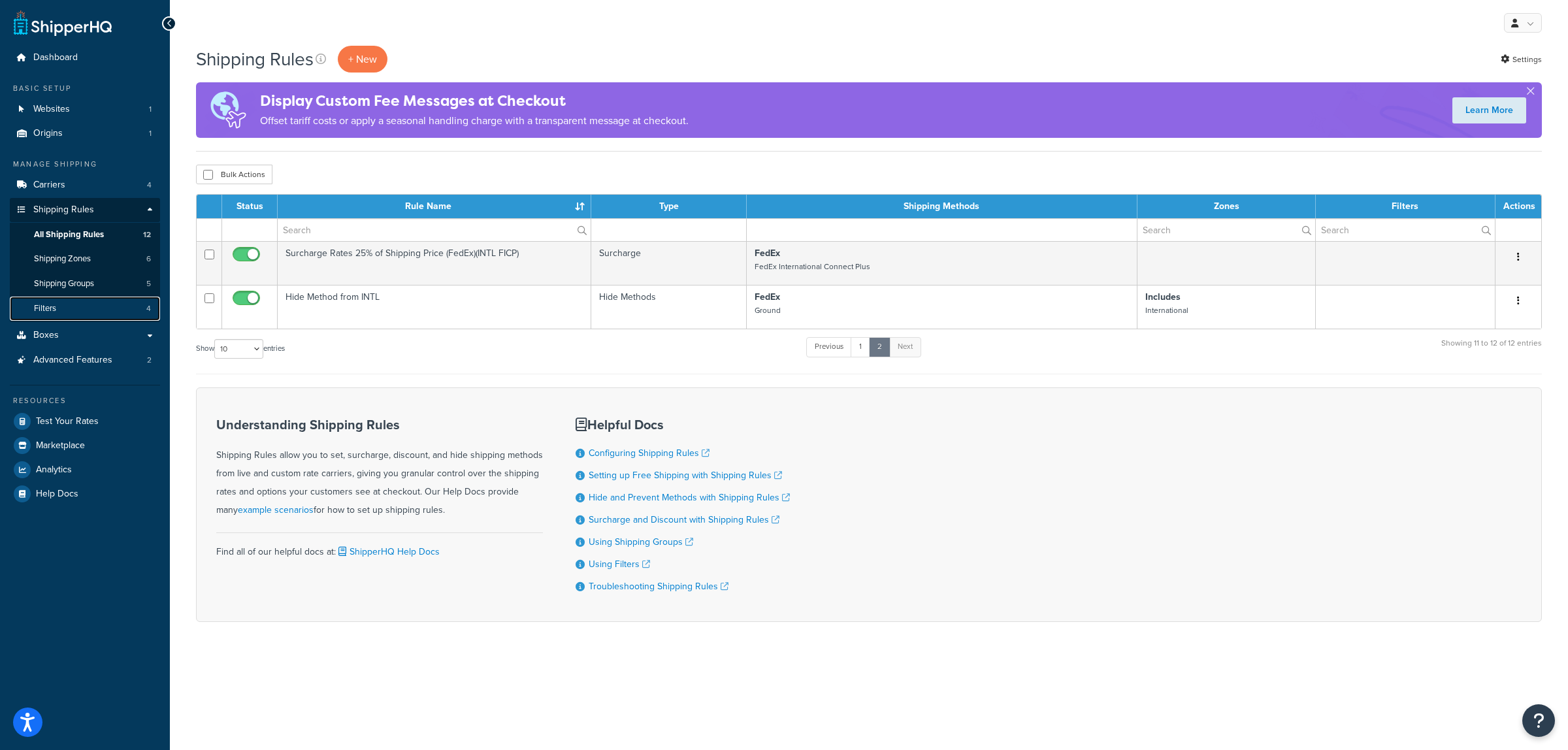
click at [54, 300] on link "Filters 4" at bounding box center [85, 308] width 150 height 24
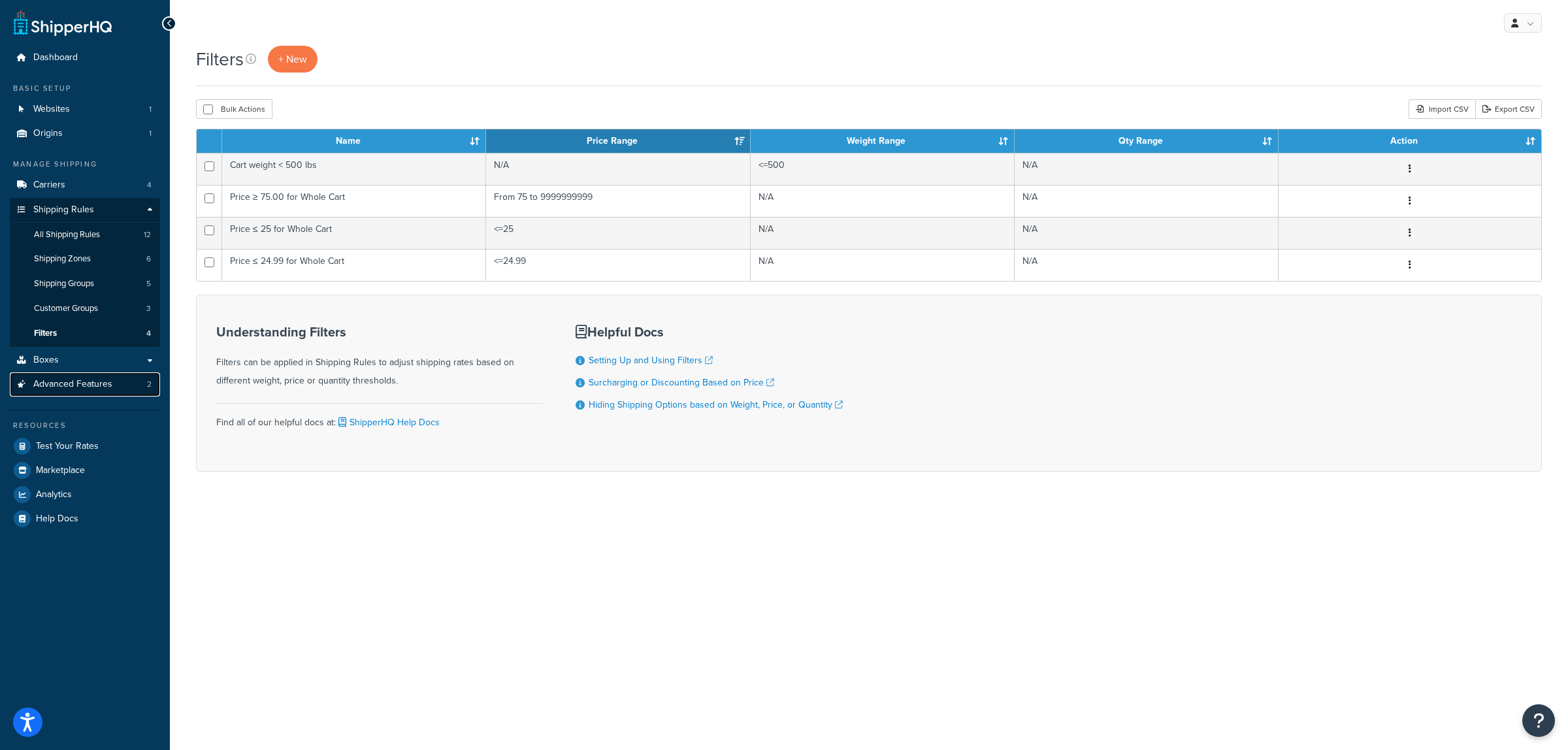
click at [85, 386] on span "Advanced Features" at bounding box center [73, 384] width 79 height 11
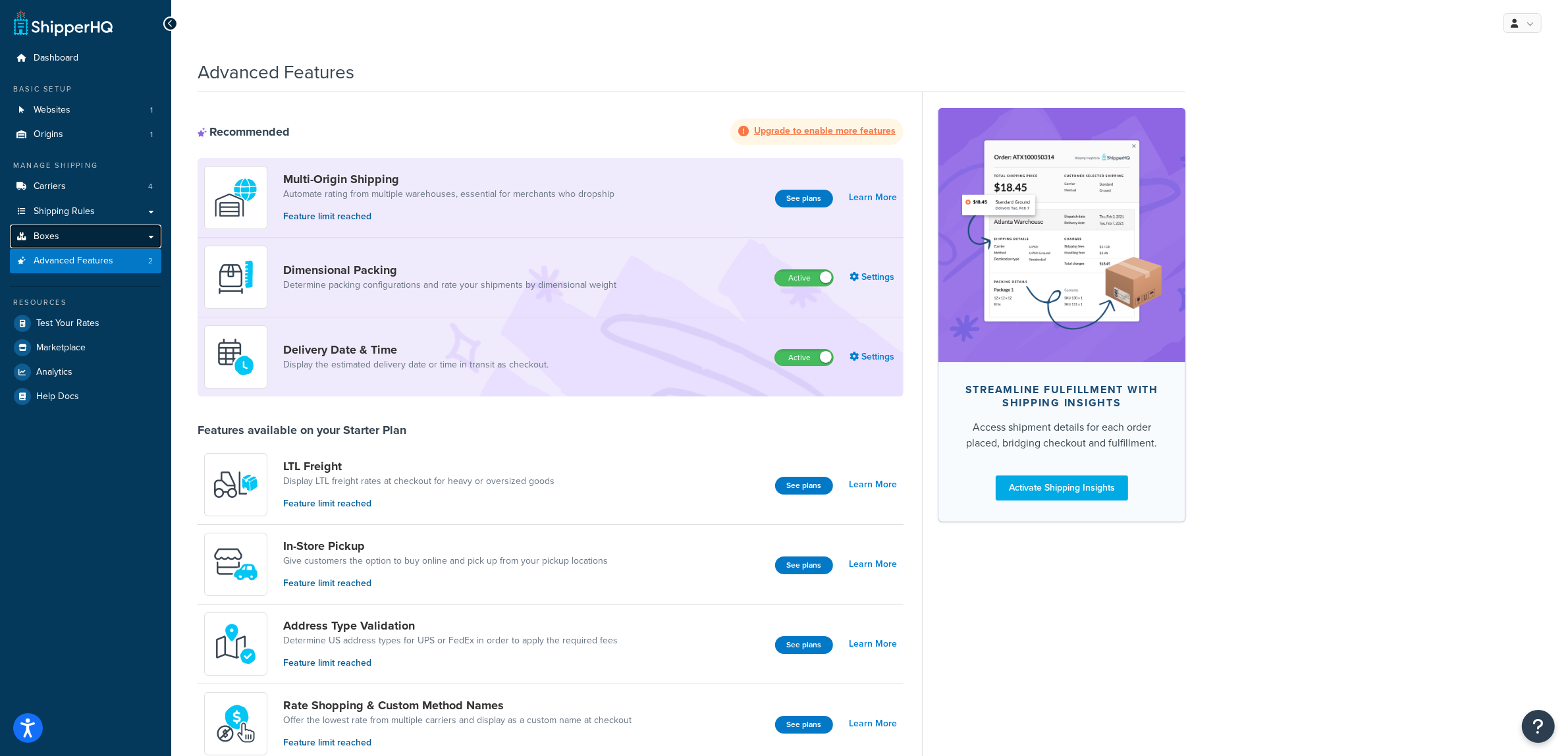
click at [34, 233] on span "Boxes" at bounding box center [46, 237] width 25 height 11
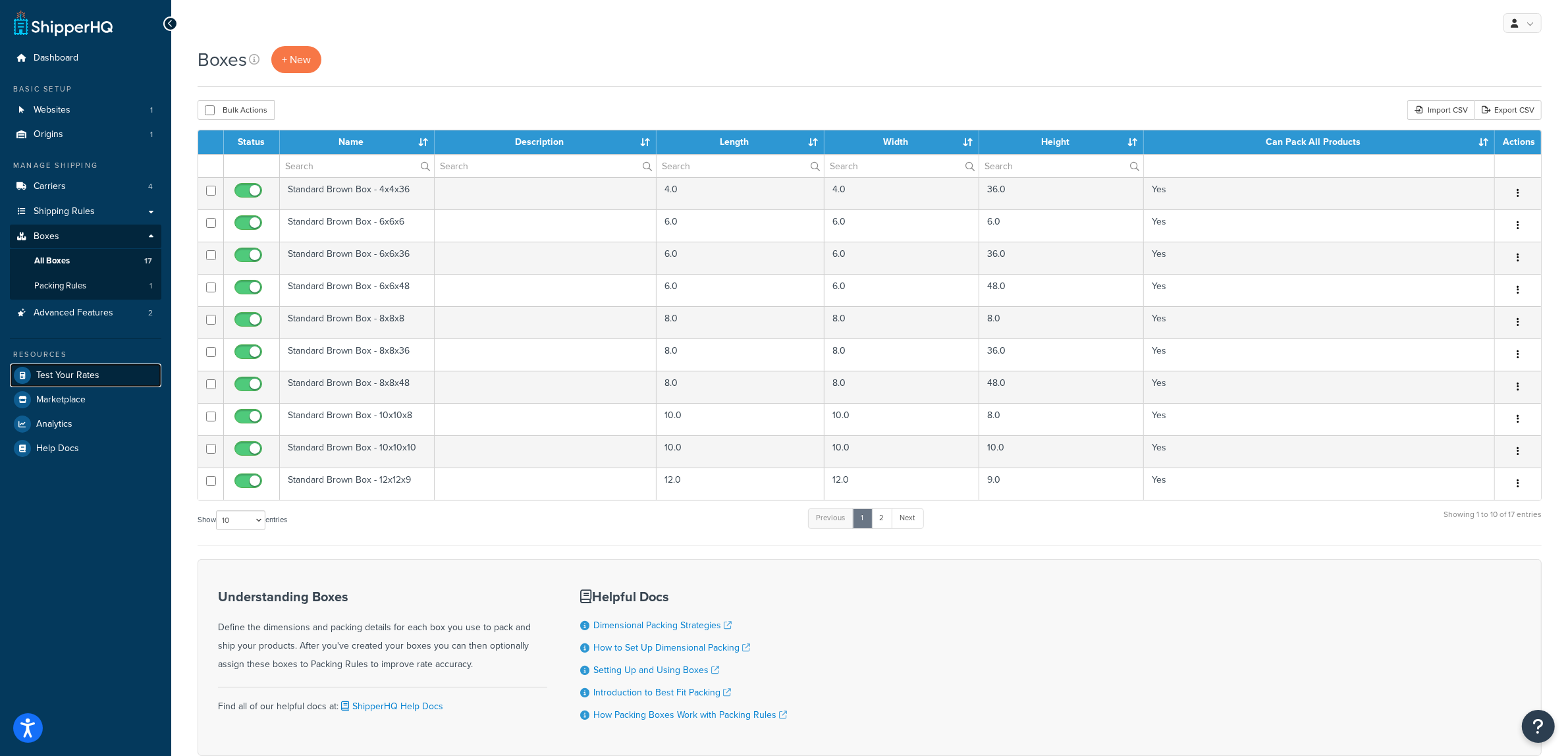
click at [41, 380] on link "Test Your Rates" at bounding box center [85, 375] width 151 height 23
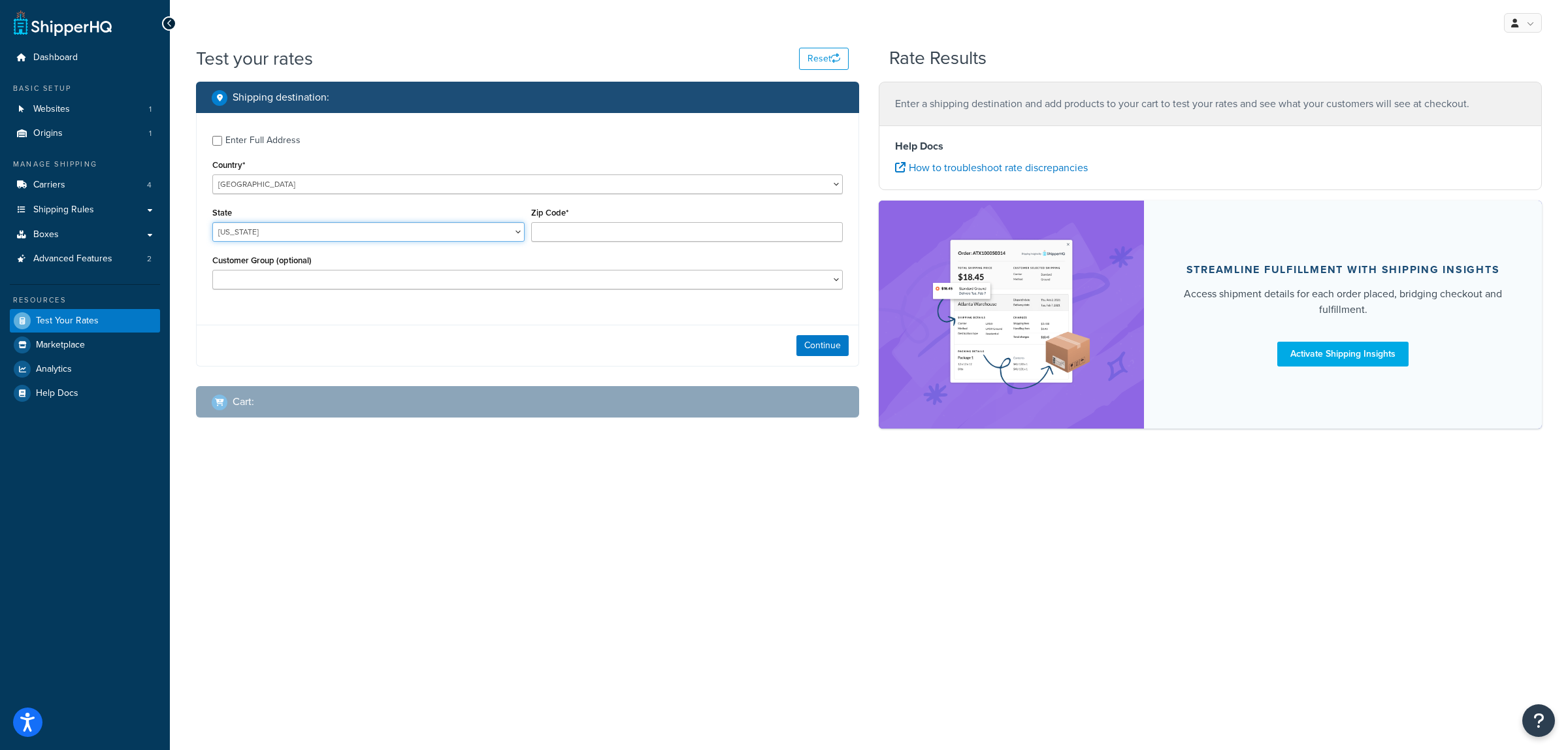
click at [311, 230] on select "[US_STATE] [US_STATE] [US_STATE] [US_STATE] [US_STATE] Armed Forces Americas Ar…" at bounding box center [369, 231] width 313 height 20
select select "[GEOGRAPHIC_DATA]"
click at [212, 222] on select "[US_STATE] [US_STATE] [US_STATE] [US_STATE] [US_STATE] Armed Forces Americas Ar…" at bounding box center [369, 231] width 313 height 20
click at [622, 231] on input "Zip Code*" at bounding box center [687, 231] width 313 height 20
drag, startPoint x: 586, startPoint y: 227, endPoint x: 500, endPoint y: 235, distance: 86.4
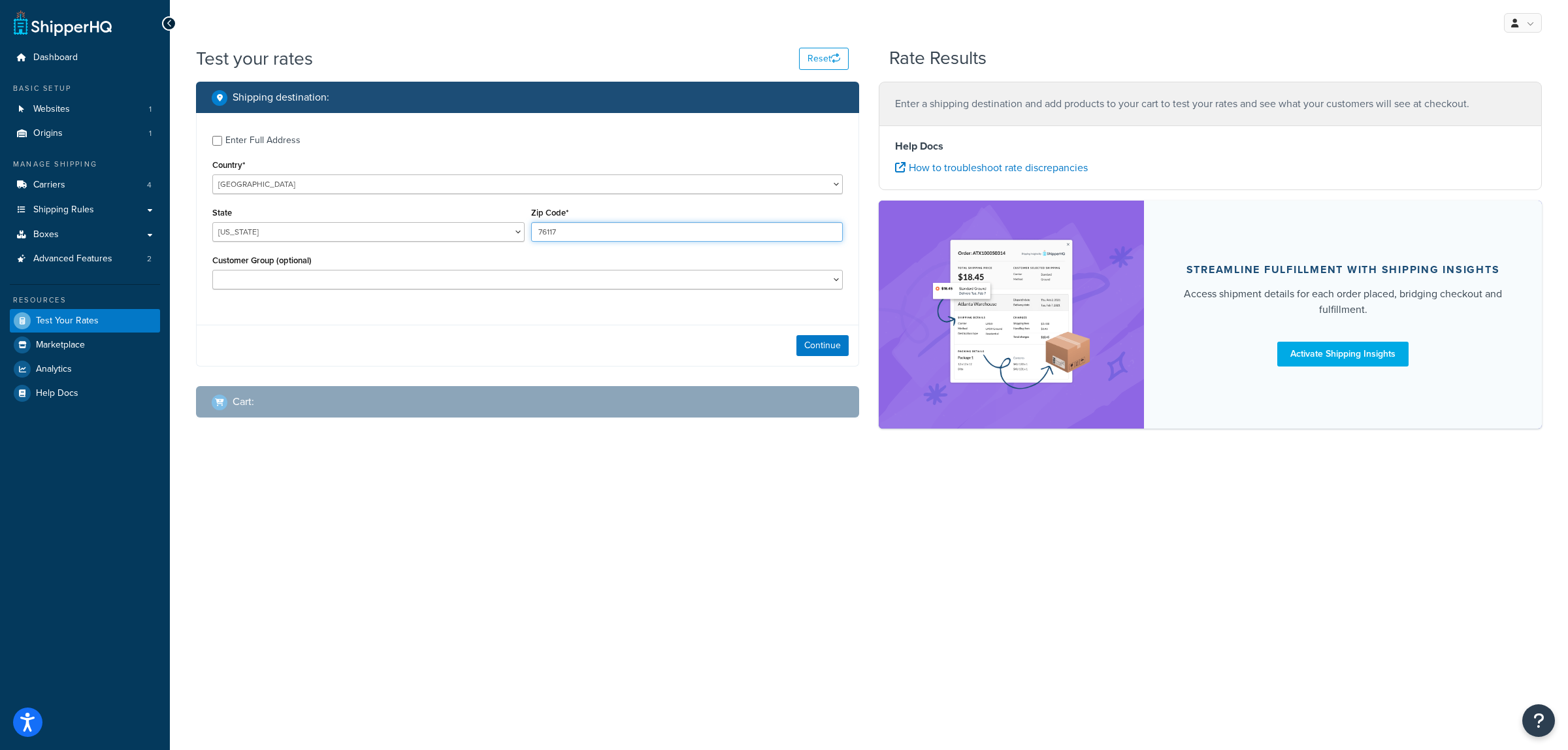
click at [507, 234] on div "State [US_STATE] [US_STATE] [US_STATE] [US_STATE] [US_STATE] Armed Forces Ameri…" at bounding box center [527, 228] width 637 height 48
type input "76102"
click at [836, 347] on button "Continue" at bounding box center [823, 345] width 53 height 21
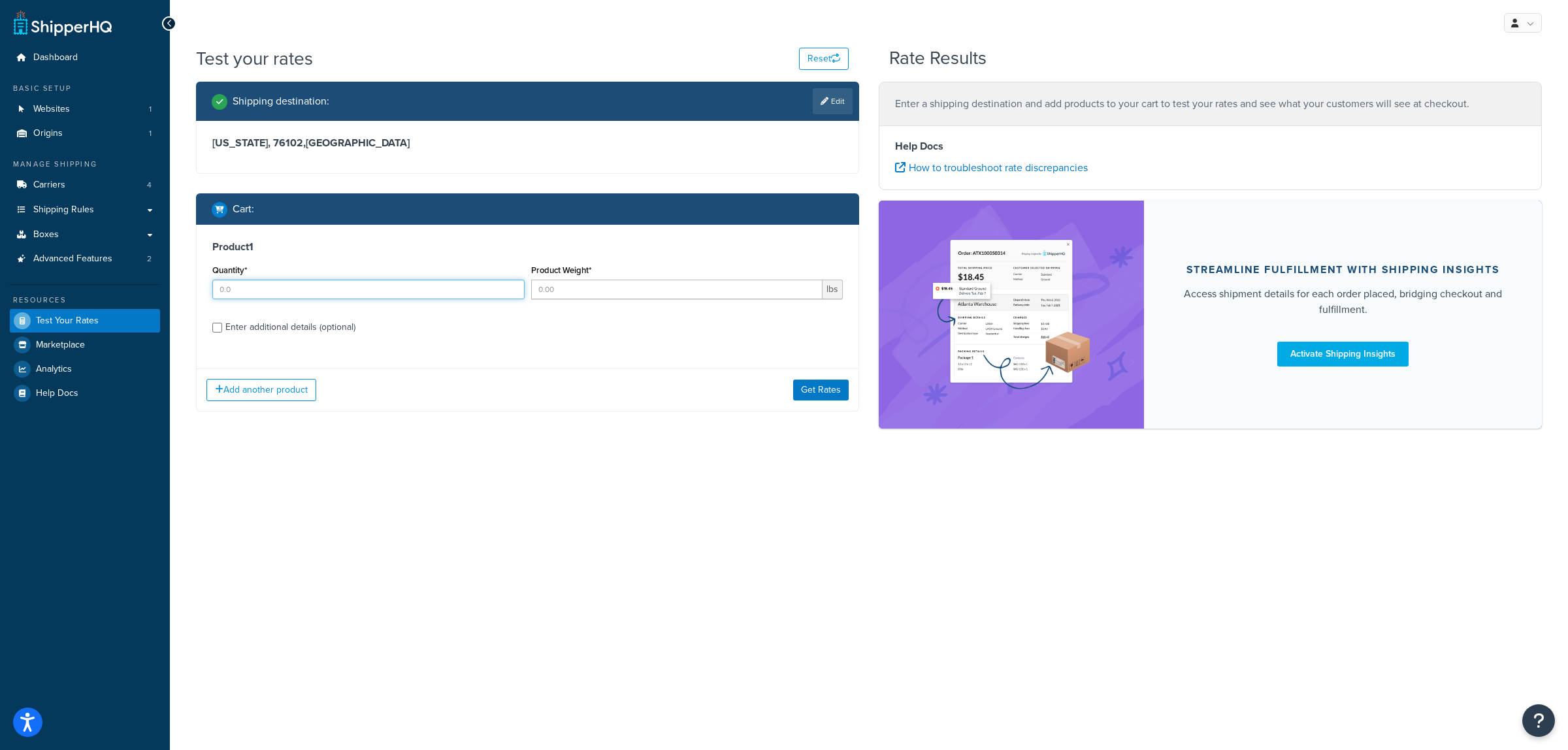
click at [317, 292] on input "Quantity*" at bounding box center [369, 289] width 313 height 20
type input "1"
type input "25"
click at [218, 326] on input "Enter additional details (optional)" at bounding box center [217, 328] width 10 height 10
checkbox input "true"
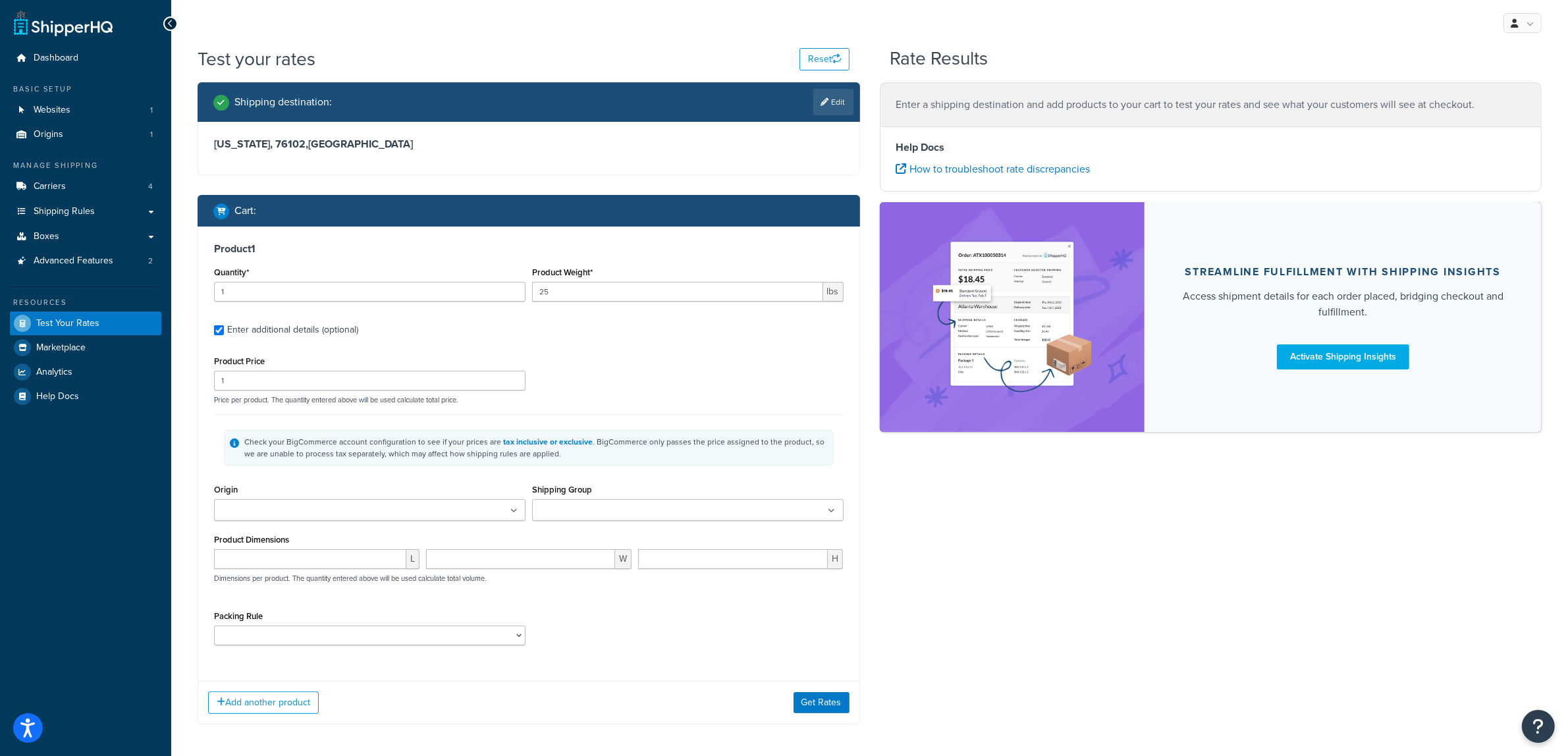
click at [361, 504] on ul at bounding box center [369, 510] width 312 height 22
click at [694, 501] on ul at bounding box center [687, 510] width 312 height 22
click at [244, 565] on input "number" at bounding box center [310, 562] width 192 height 20
type input "48"
type input "8"
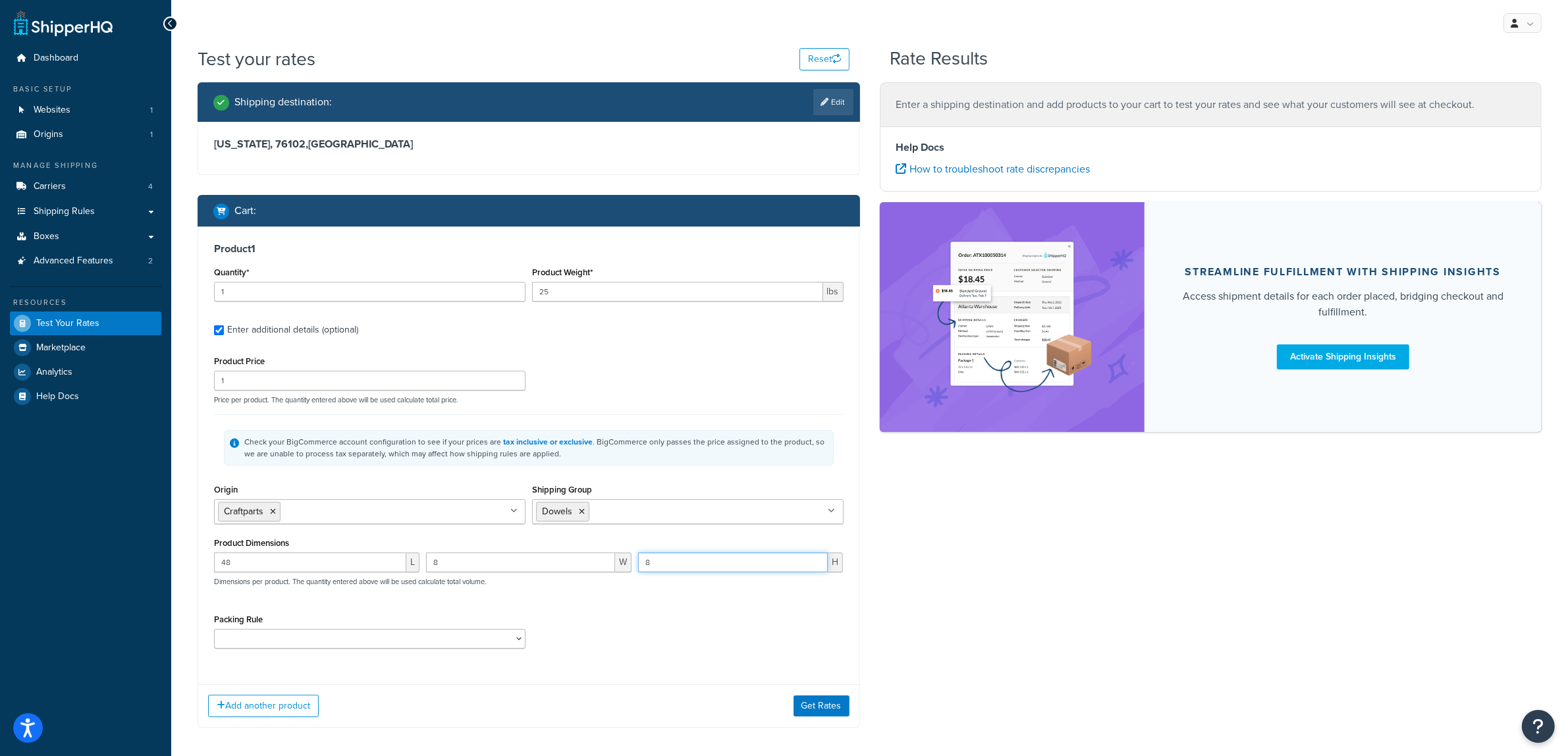
type input "8"
click at [298, 636] on select "Default Packing Rule" at bounding box center [369, 638] width 312 height 20
select select "64969"
click at [214, 631] on select "Default Packing Rule" at bounding box center [369, 638] width 312 height 20
click at [821, 699] on button "Get Rates" at bounding box center [821, 706] width 56 height 21
